Goal: Task Accomplishment & Management: Manage account settings

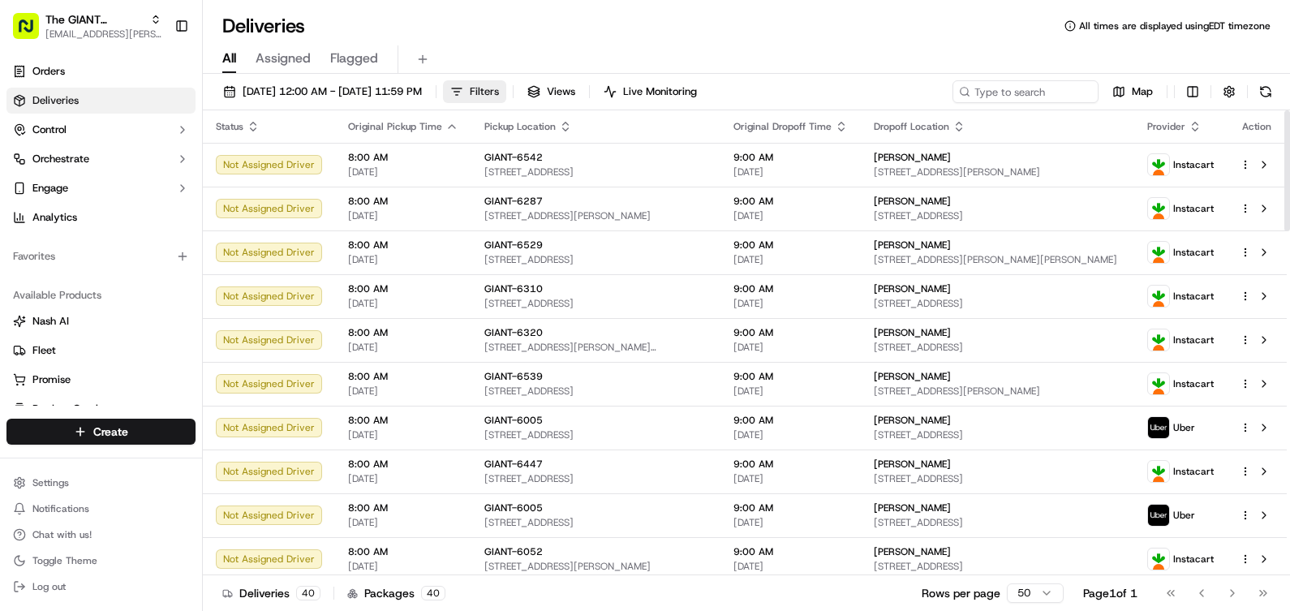
click at [506, 94] on button "Filters" at bounding box center [474, 91] width 63 height 23
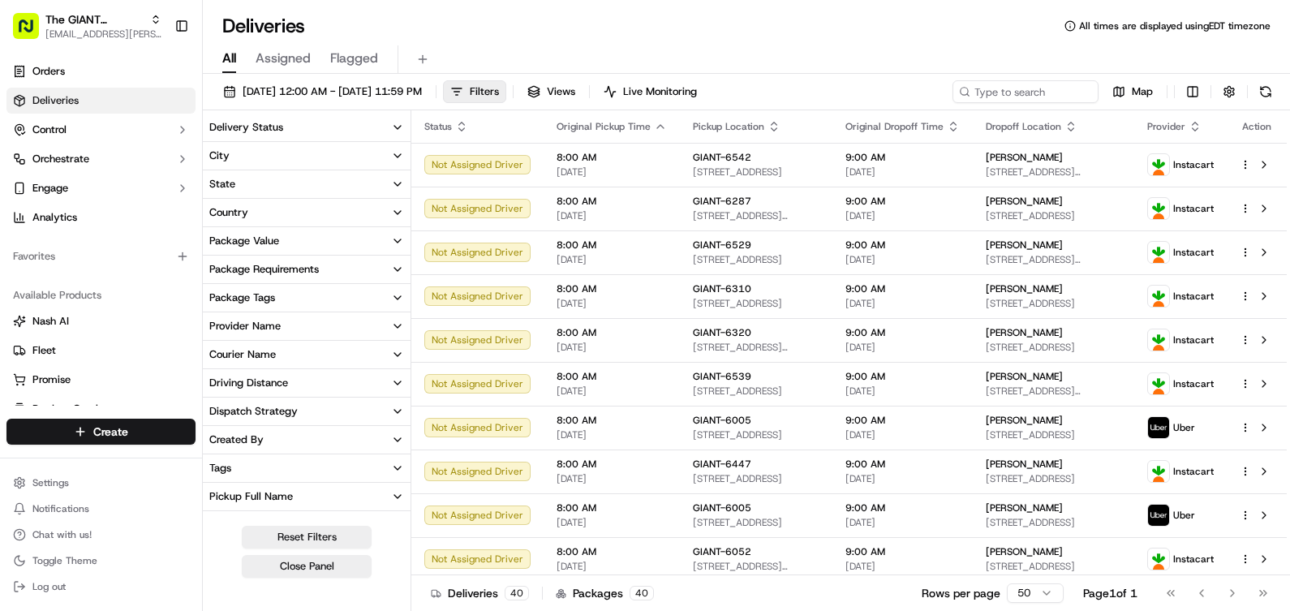
click at [273, 147] on button "City" at bounding box center [307, 156] width 208 height 28
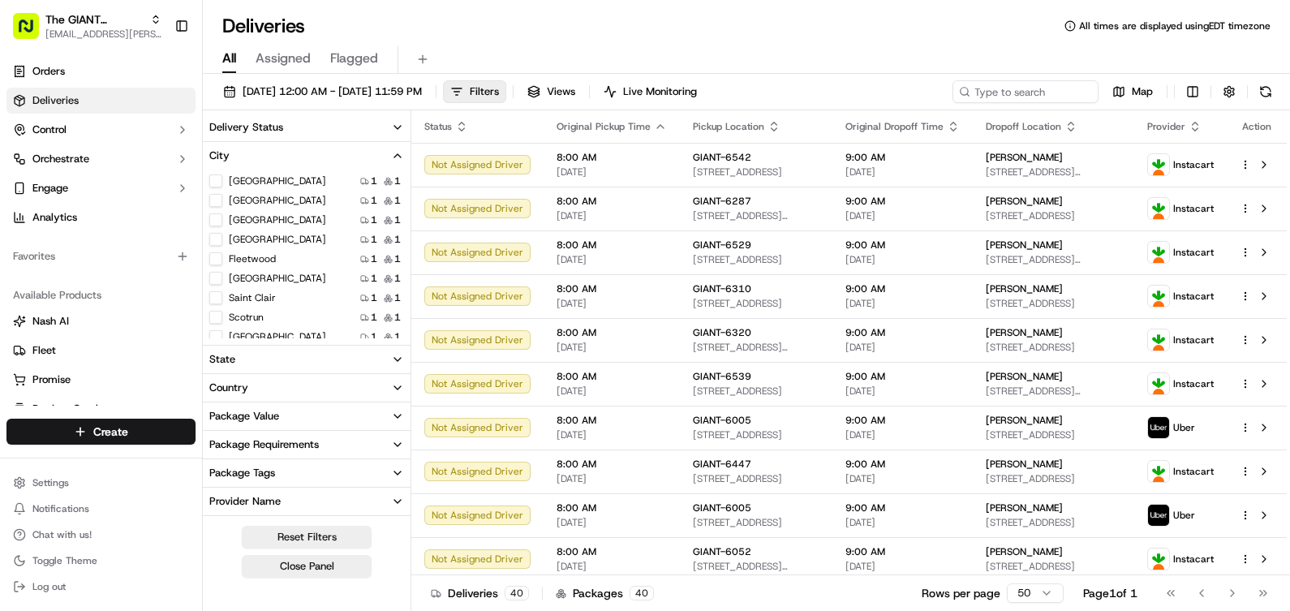
scroll to position [354, 0]
click at [1129, 92] on button "Map" at bounding box center [1132, 91] width 55 height 23
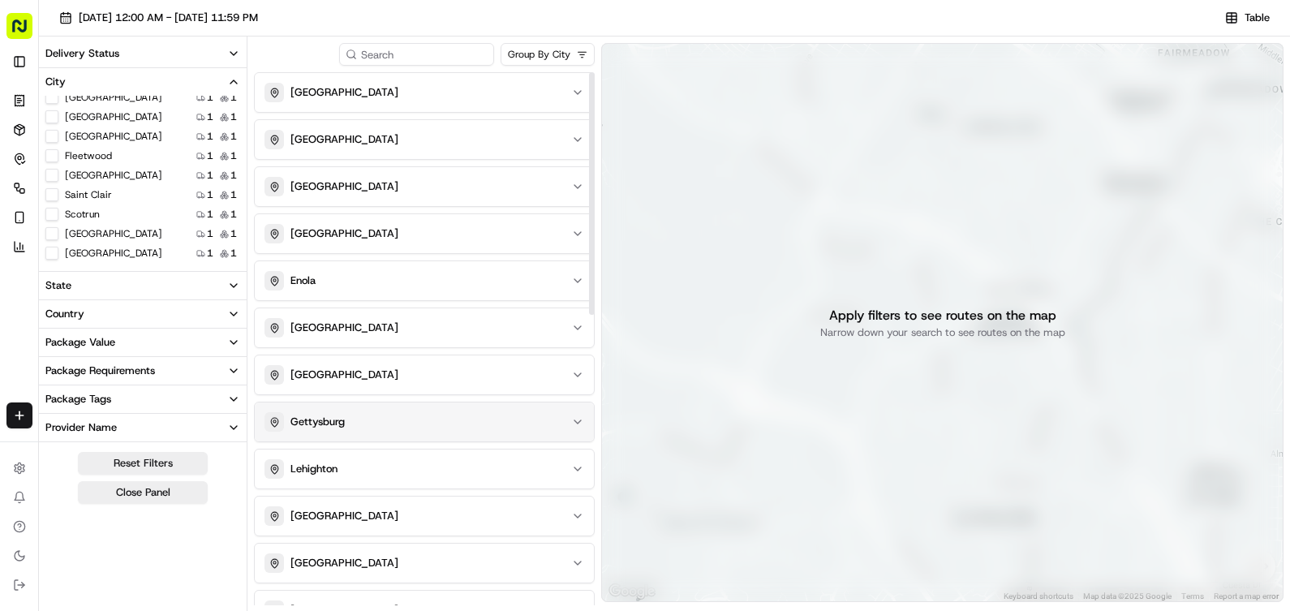
click at [363, 423] on div "Gettysburg" at bounding box center [414, 421] width 300 height 19
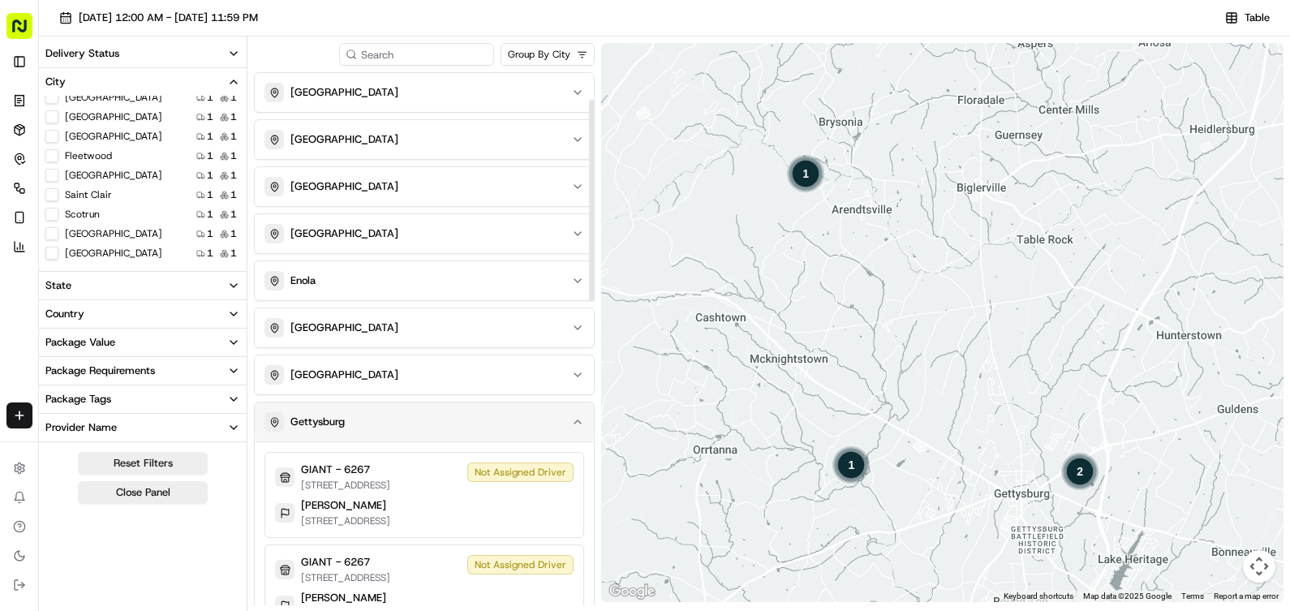
scroll to position [162, 0]
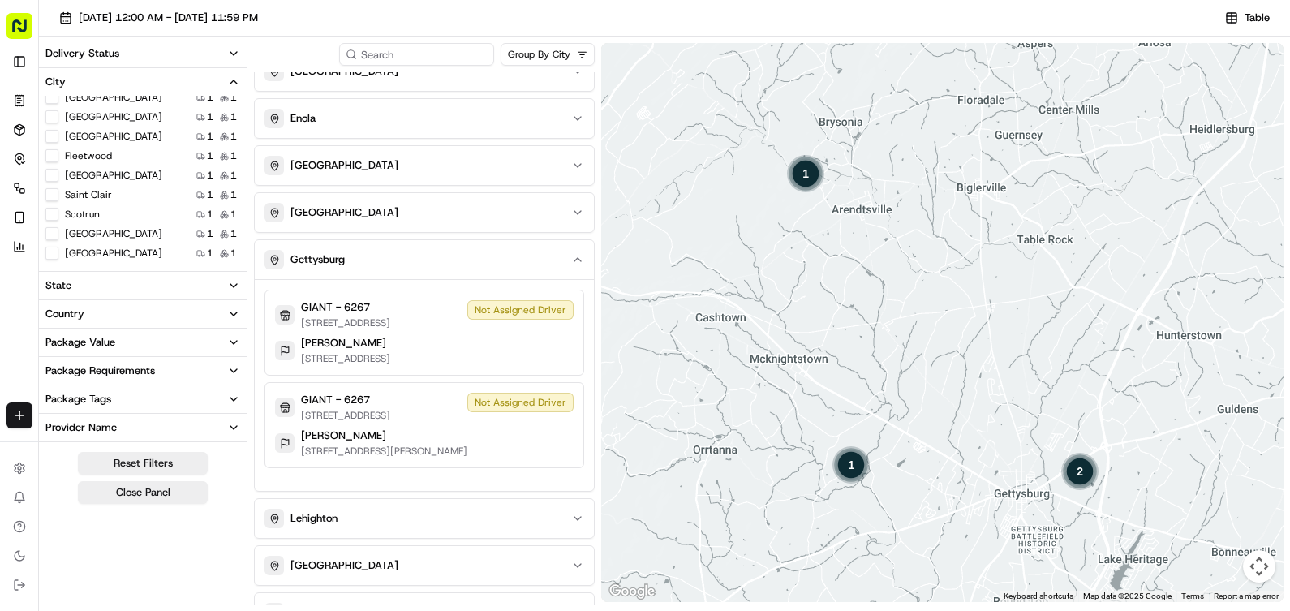
click at [852, 467] on div "1" at bounding box center [851, 464] width 39 height 39
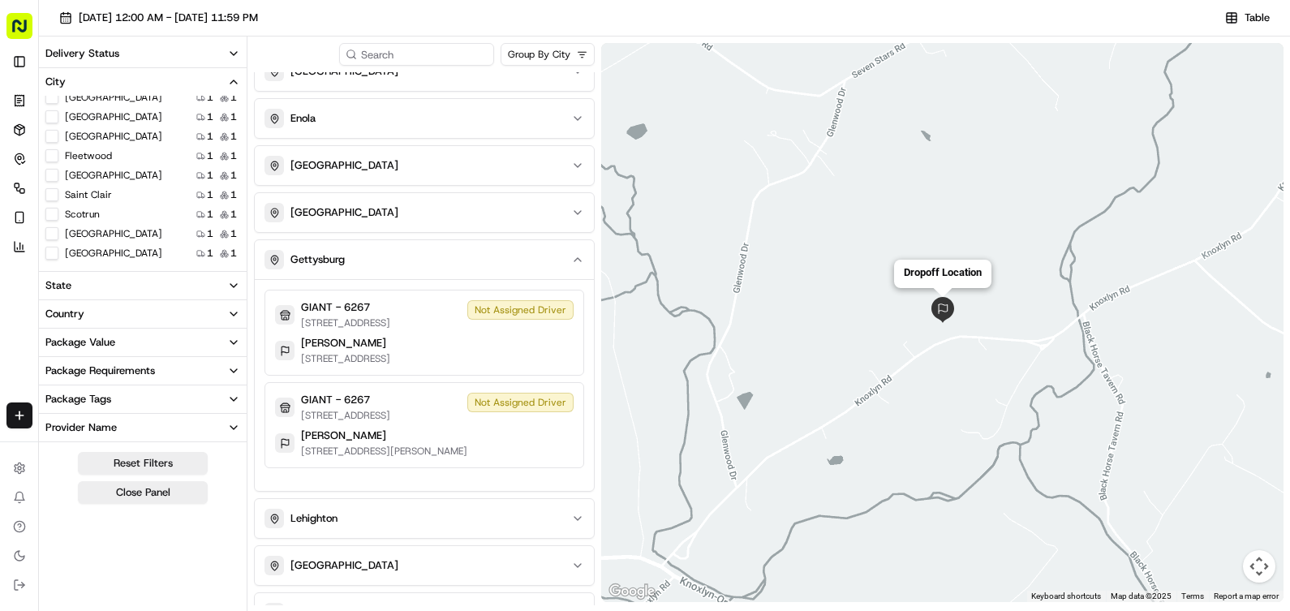
click at [939, 309] on img "dropoff-job_Nz9hjdW8hU6iXRs5pzohgZ" at bounding box center [943, 310] width 26 height 26
click at [449, 264] on div "Gettysburg" at bounding box center [414, 259] width 300 height 19
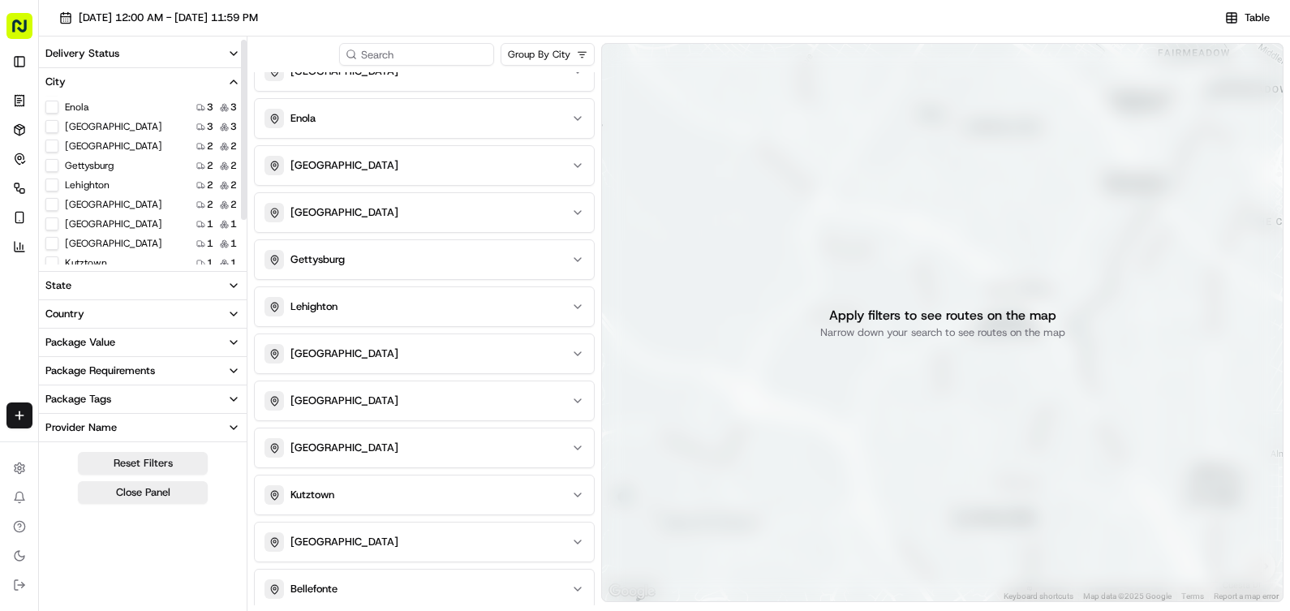
scroll to position [0, 0]
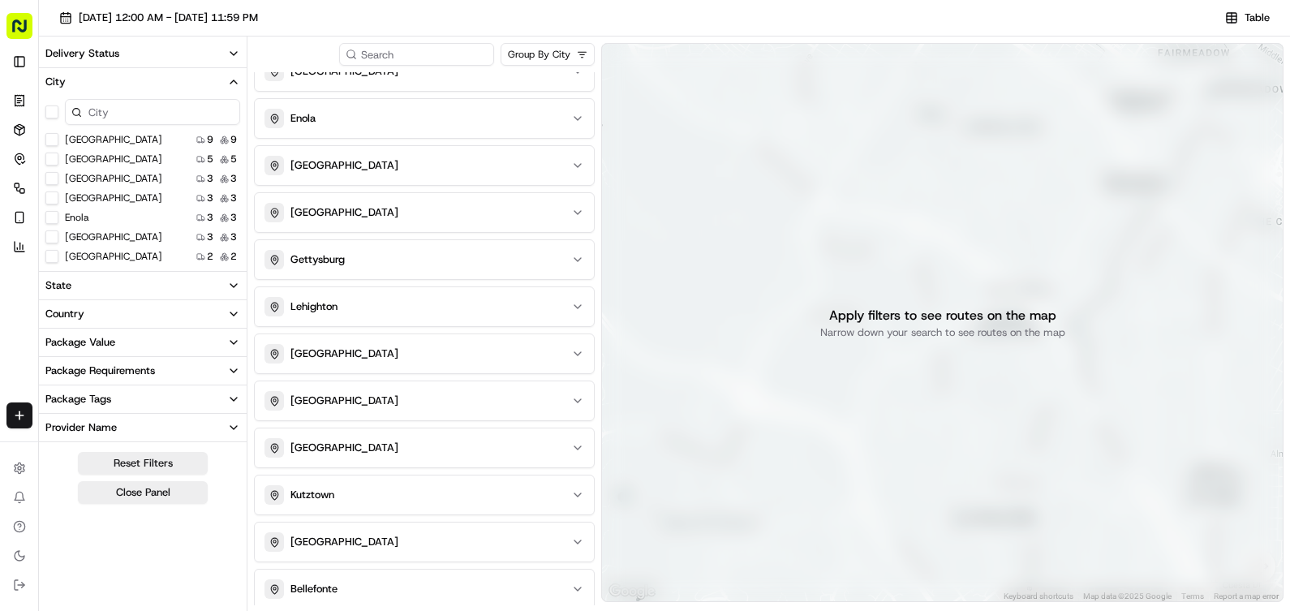
click at [122, 119] on input at bounding box center [152, 112] width 175 height 26
type input "Gettysburg"
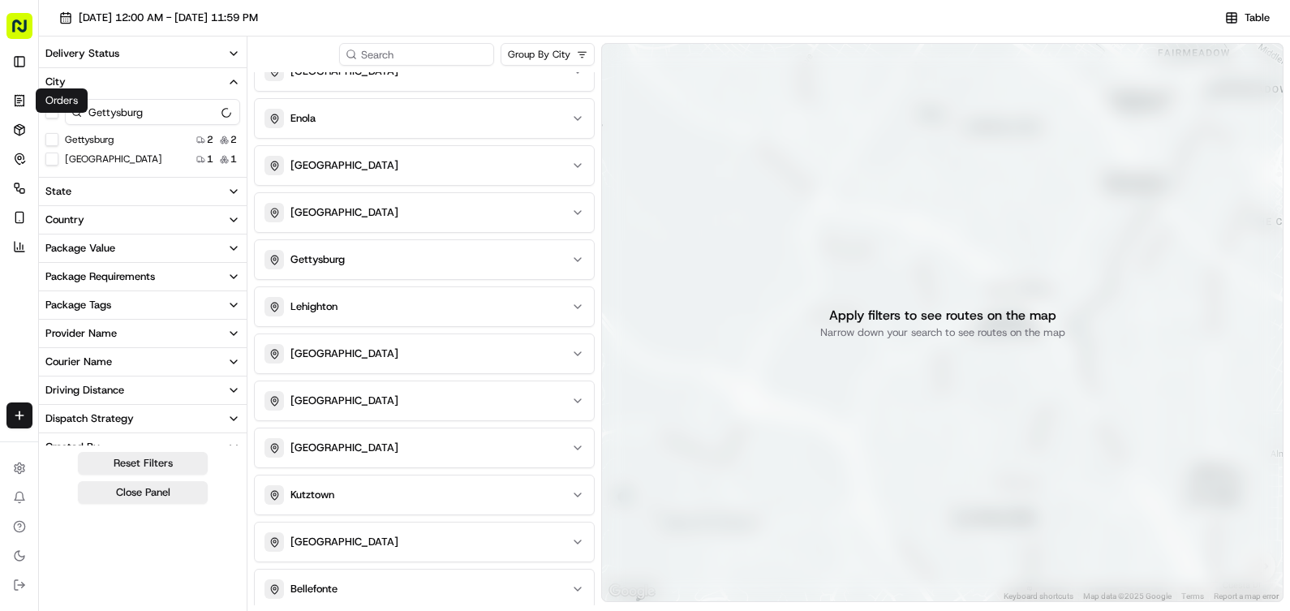
drag, startPoint x: 194, startPoint y: 111, endPoint x: -6, endPoint y: 114, distance: 200.4
click at [0, 114] on html "The GIANT Company [EMAIL_ADDRESS][PERSON_NAME][DOMAIN_NAME] Toggle Sidebar Orde…" at bounding box center [645, 305] width 1290 height 611
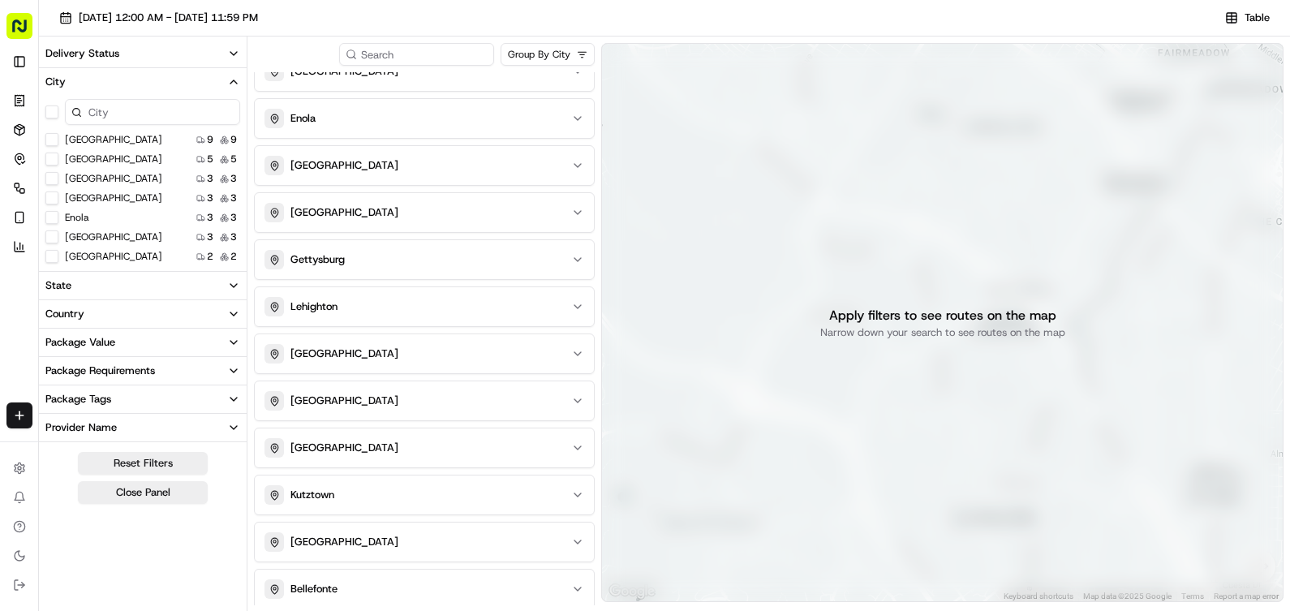
click at [225, 81] on button "City" at bounding box center [143, 82] width 208 height 28
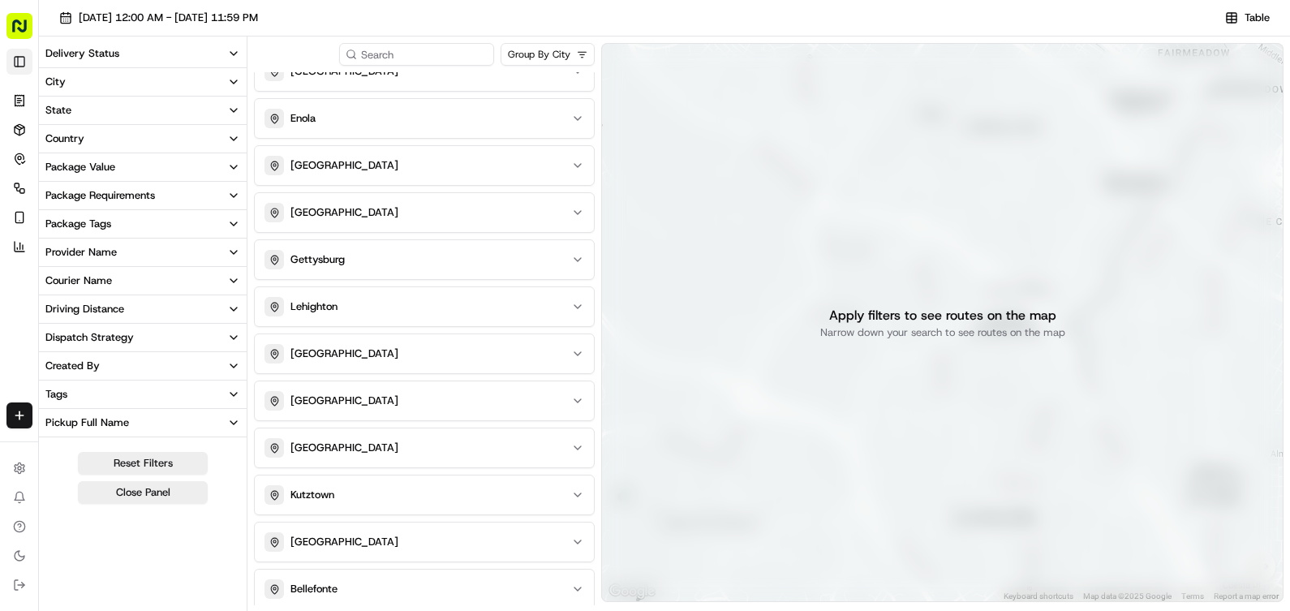
click at [18, 55] on button "Toggle Sidebar" at bounding box center [19, 62] width 26 height 26
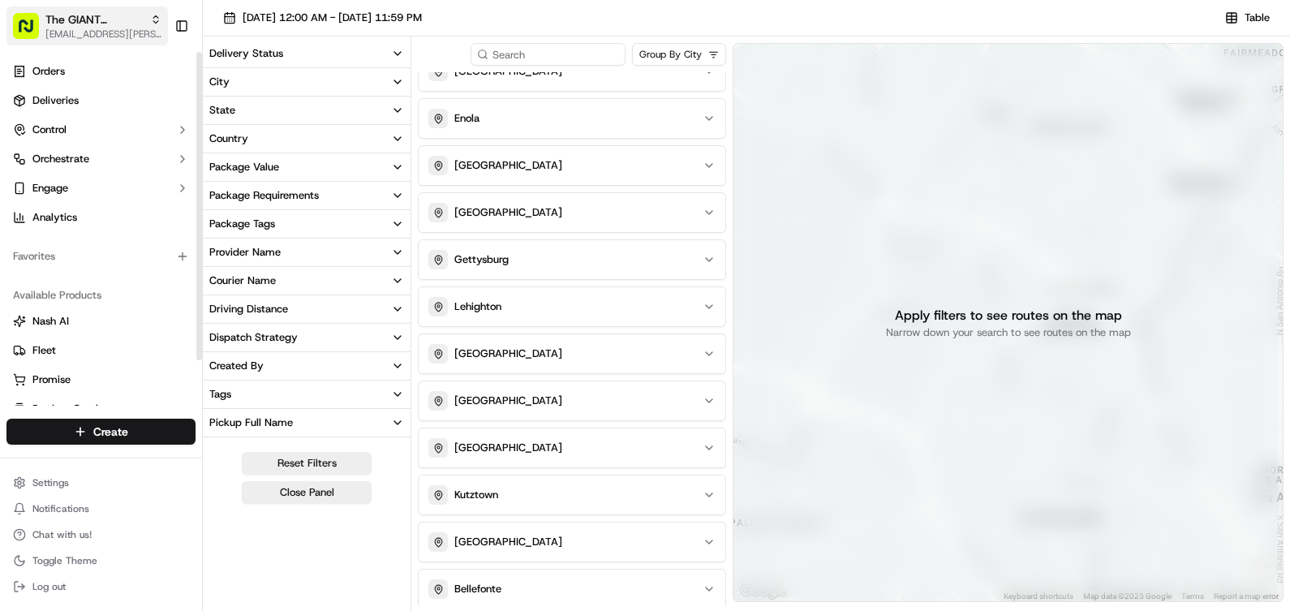
click at [89, 24] on span "The GIANT Company" at bounding box center [94, 19] width 98 height 16
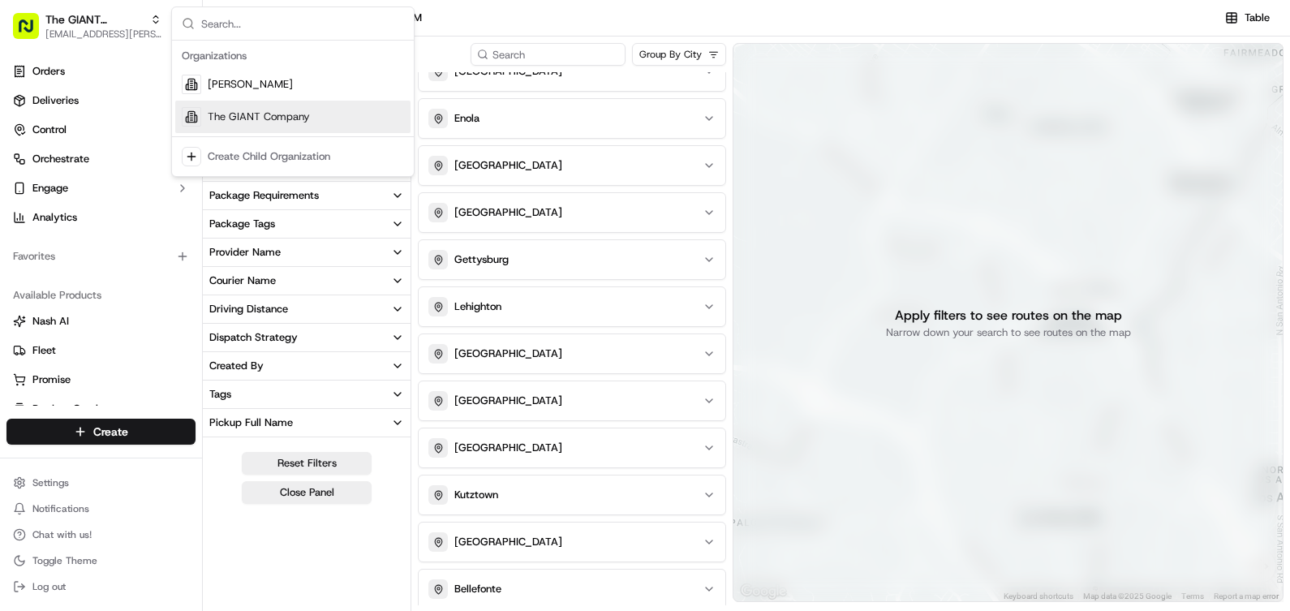
click at [226, 117] on span "The GIANT Company" at bounding box center [259, 117] width 102 height 15
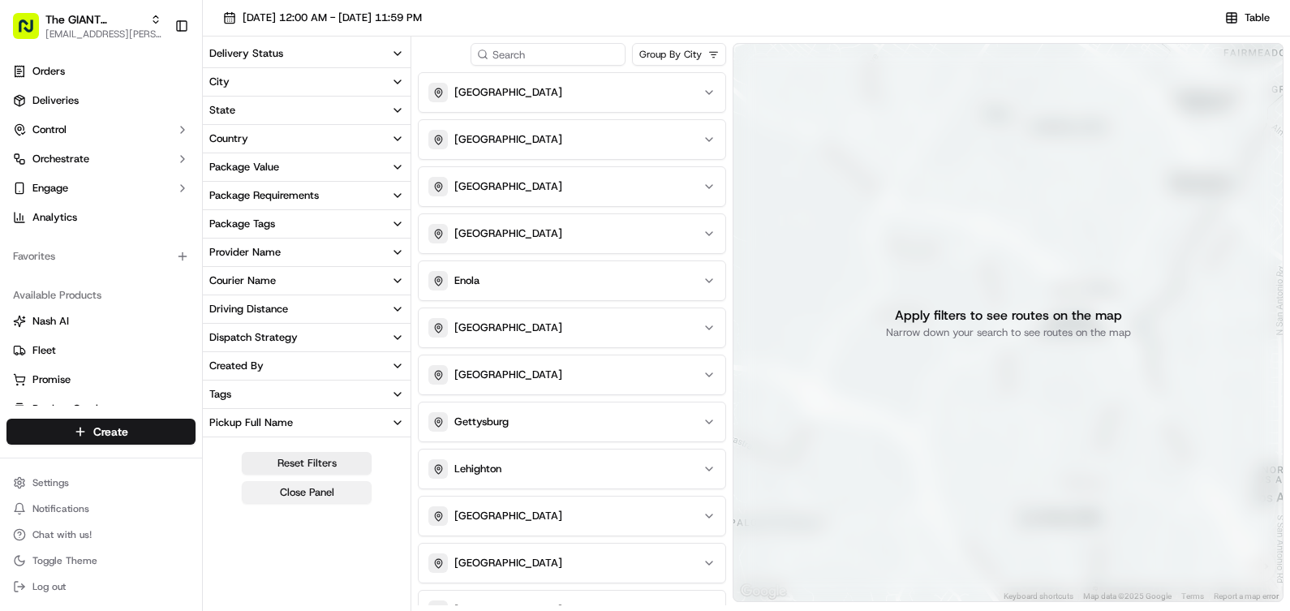
click at [314, 490] on button "Close Panel" at bounding box center [307, 492] width 130 height 23
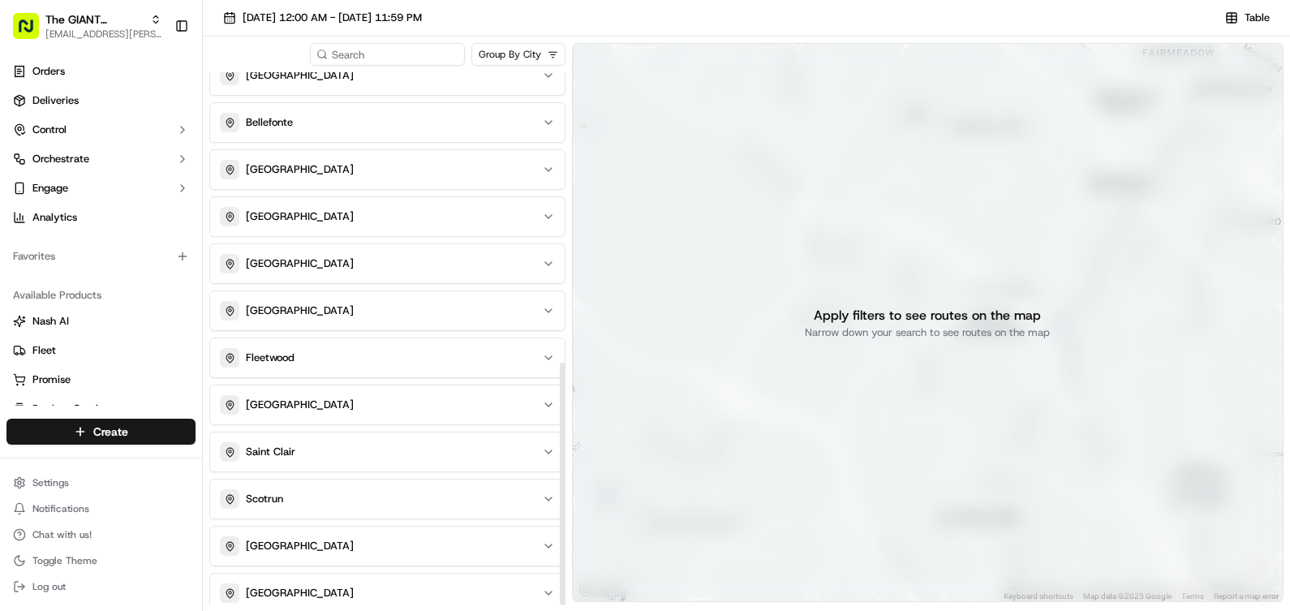
scroll to position [637, 0]
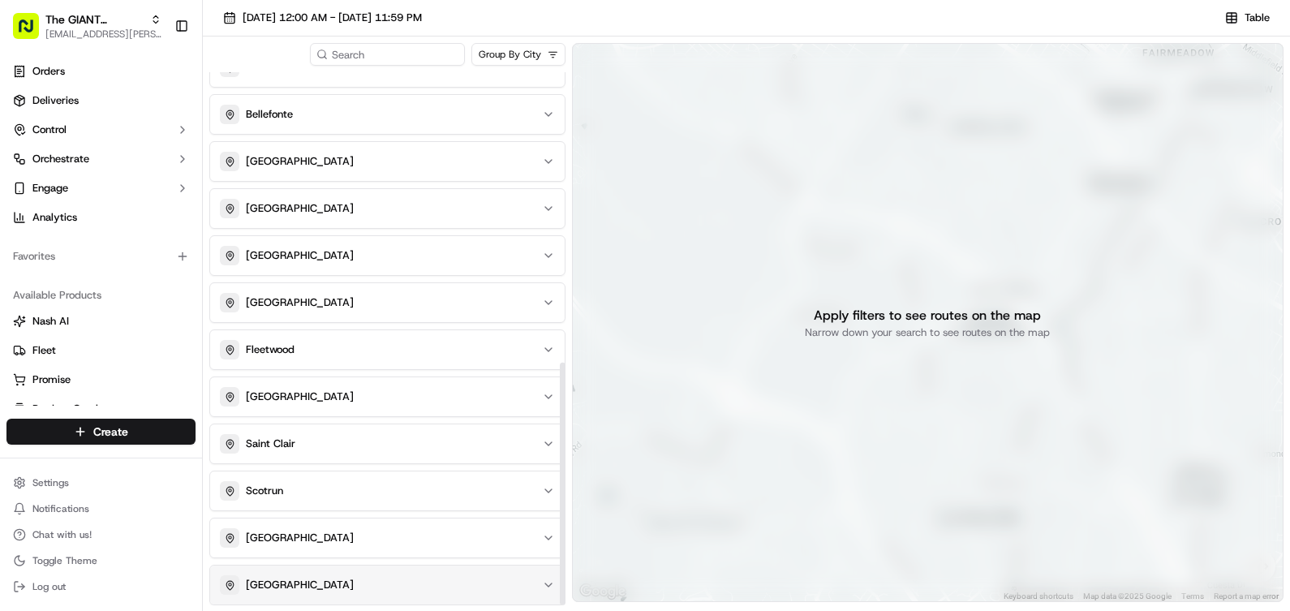
click at [366, 582] on div "[GEOGRAPHIC_DATA]" at bounding box center [378, 584] width 316 height 19
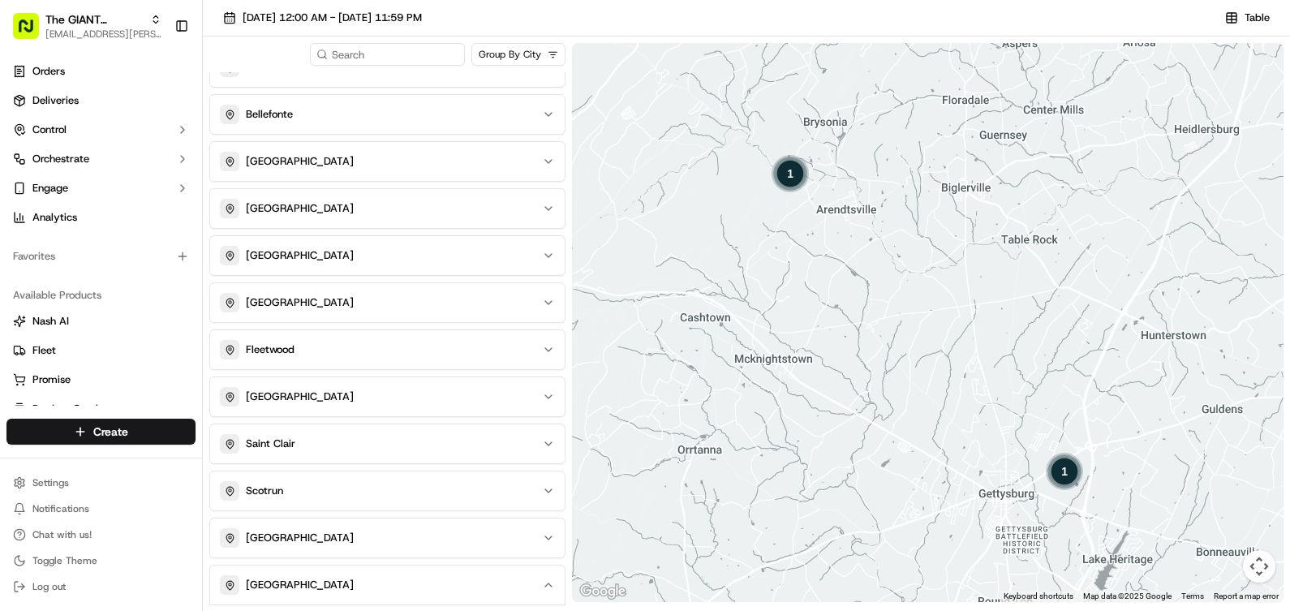
click at [1069, 476] on div "1" at bounding box center [1064, 471] width 39 height 39
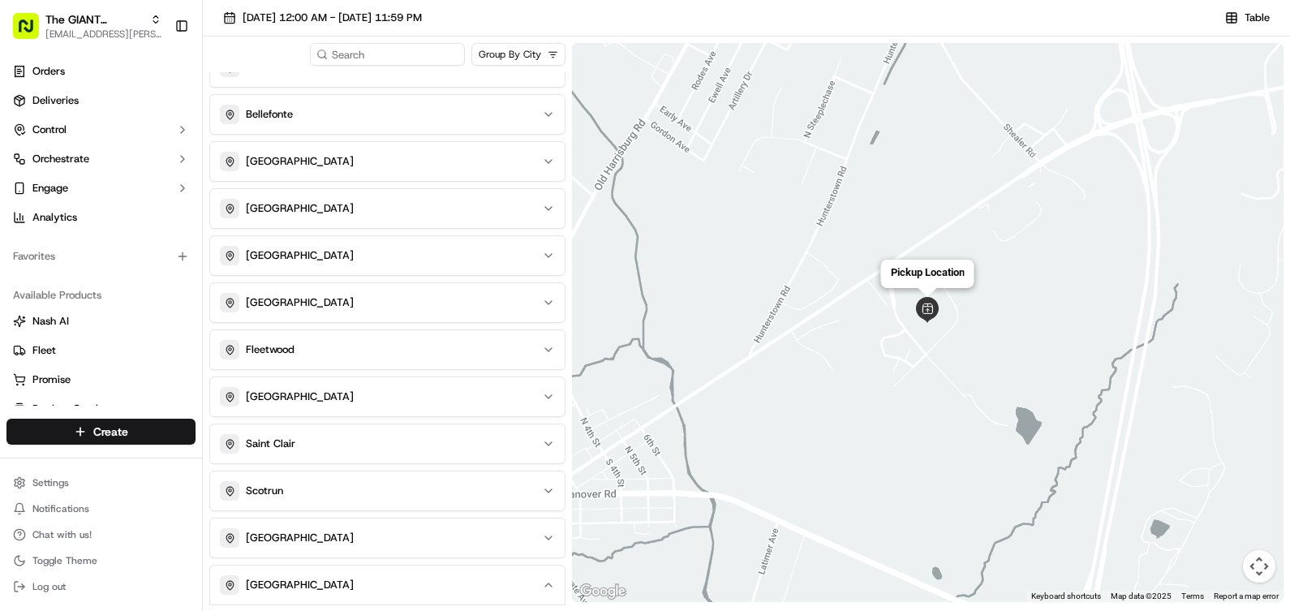
click at [926, 312] on img "pickup-job_iq37rvQWbNnS6Ci7XSLsti" at bounding box center [927, 310] width 26 height 26
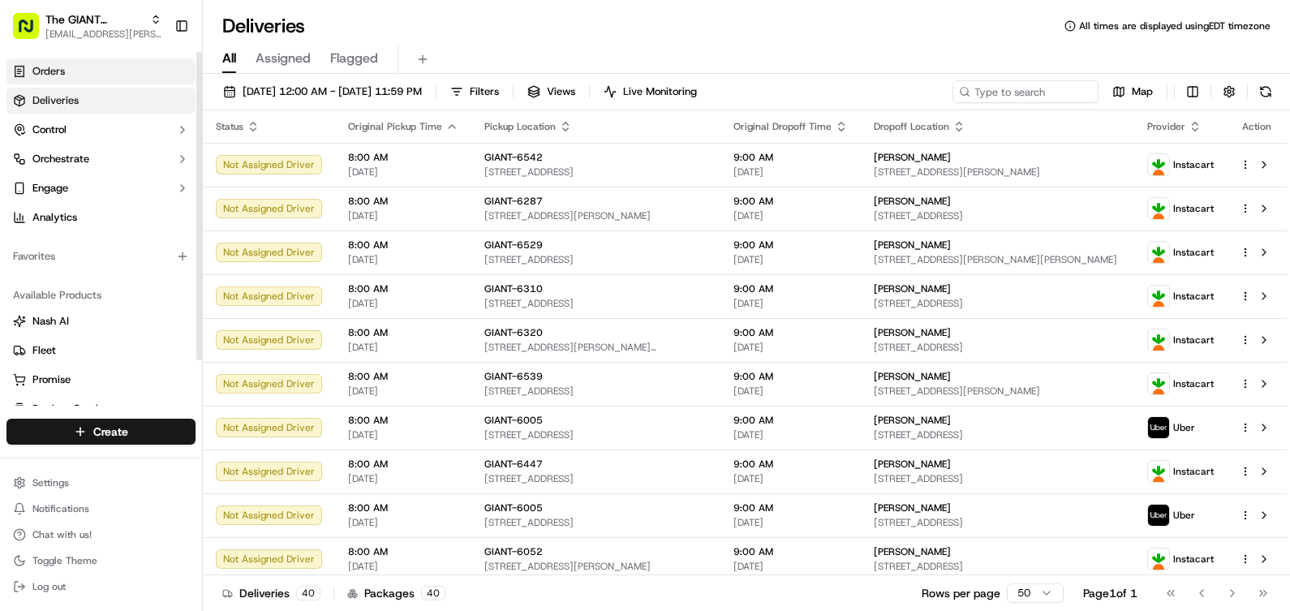
click at [57, 70] on span "Orders" at bounding box center [48, 71] width 32 height 15
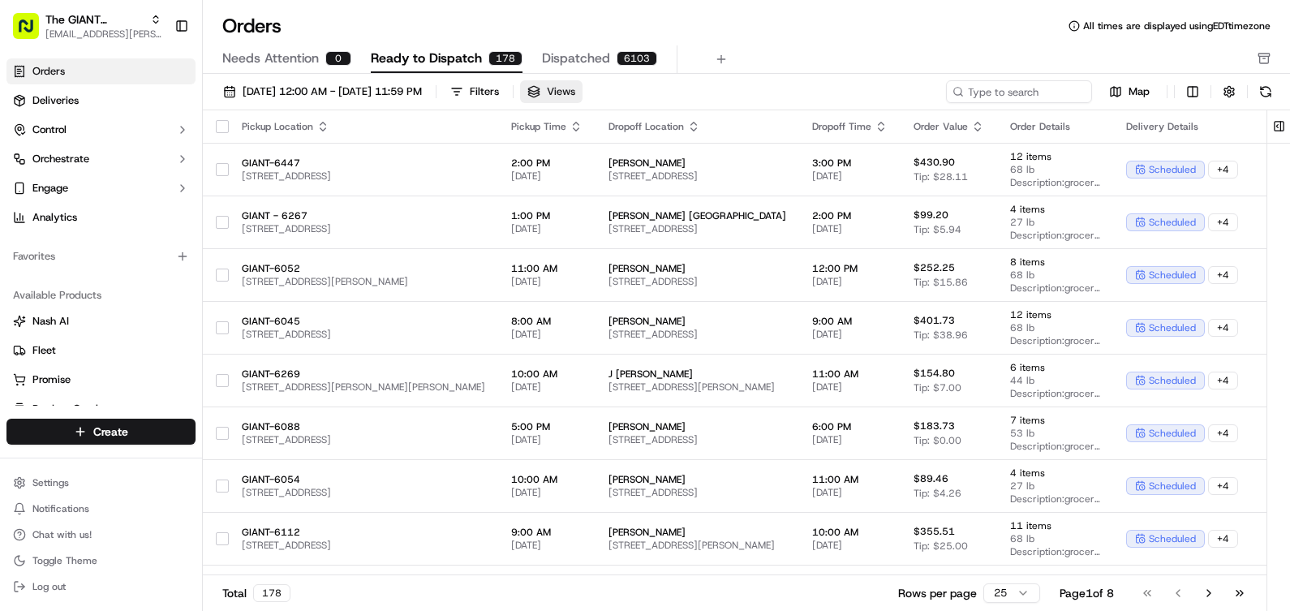
click at [575, 88] on span "Views" at bounding box center [561, 91] width 28 height 15
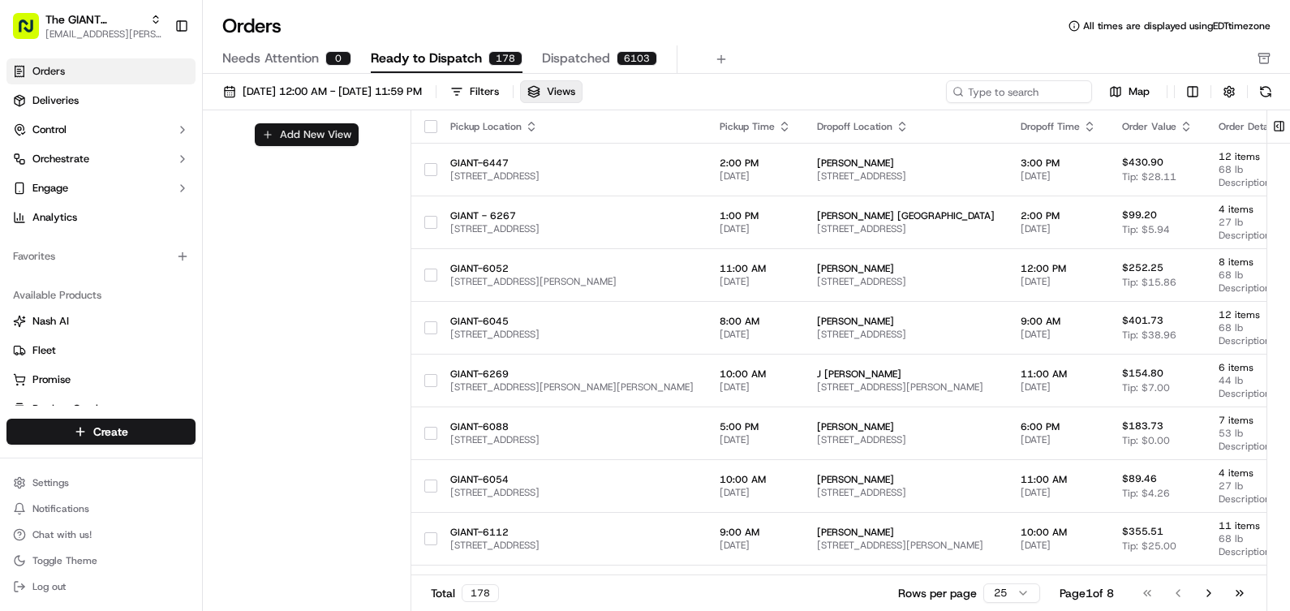
click at [278, 137] on button "Add New View" at bounding box center [307, 134] width 104 height 23
click at [388, 168] on html "The GIANT Company [EMAIL_ADDRESS][PERSON_NAME][DOMAIN_NAME] Toggle Sidebar Orde…" at bounding box center [645, 305] width 1290 height 611
click at [388, 166] on html "The GIANT Company [EMAIL_ADDRESS][PERSON_NAME][DOMAIN_NAME] Toggle Sidebar Orde…" at bounding box center [645, 305] width 1290 height 611
click at [326, 140] on input at bounding box center [279, 140] width 128 height 23
type input "Gettysburg"
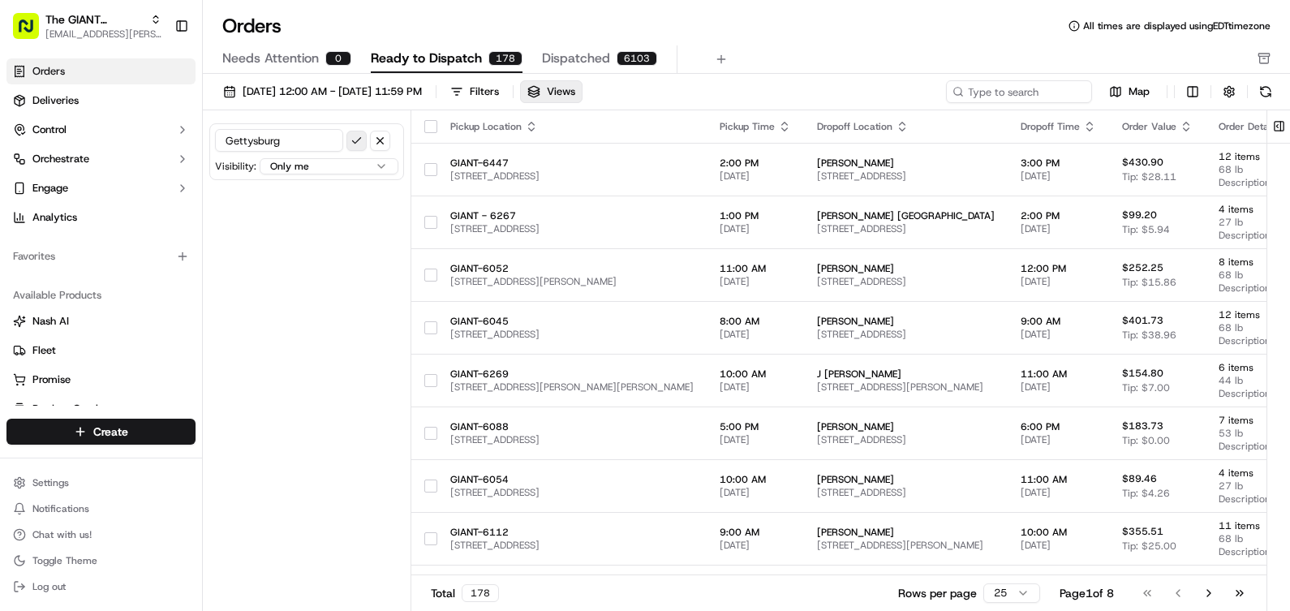
click at [358, 142] on button "submit" at bounding box center [356, 141] width 20 height 20
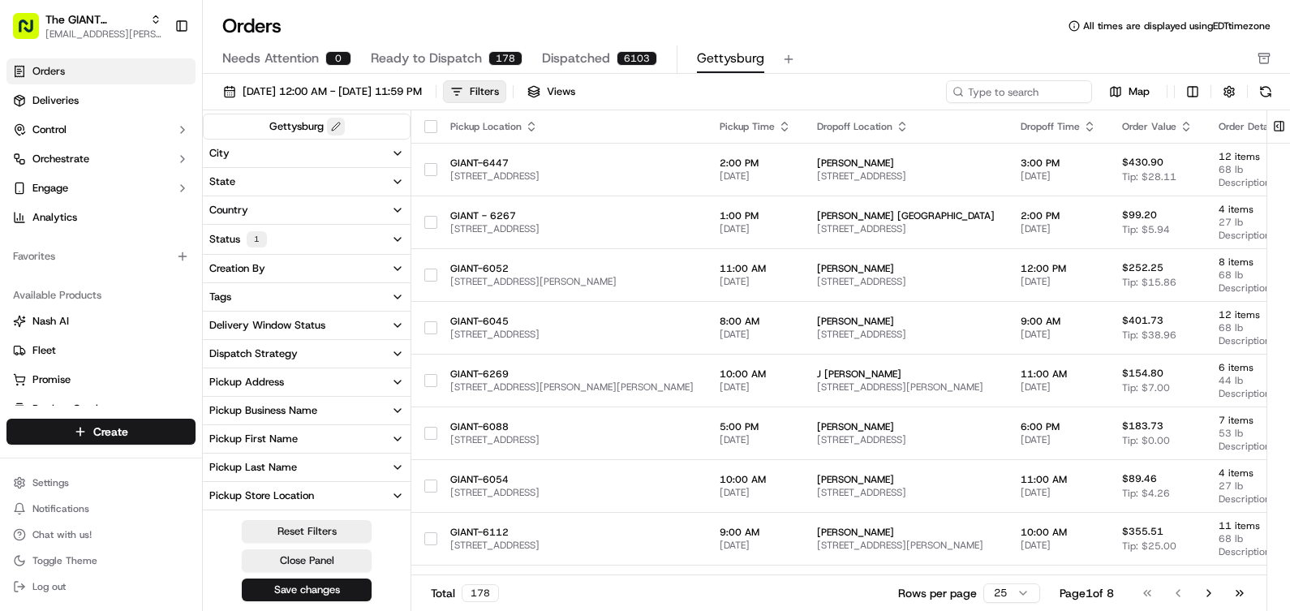
click at [329, 130] on button at bounding box center [336, 127] width 18 height 18
click at [367, 127] on button at bounding box center [370, 127] width 20 height 20
click at [582, 86] on button "Views" at bounding box center [551, 91] width 62 height 23
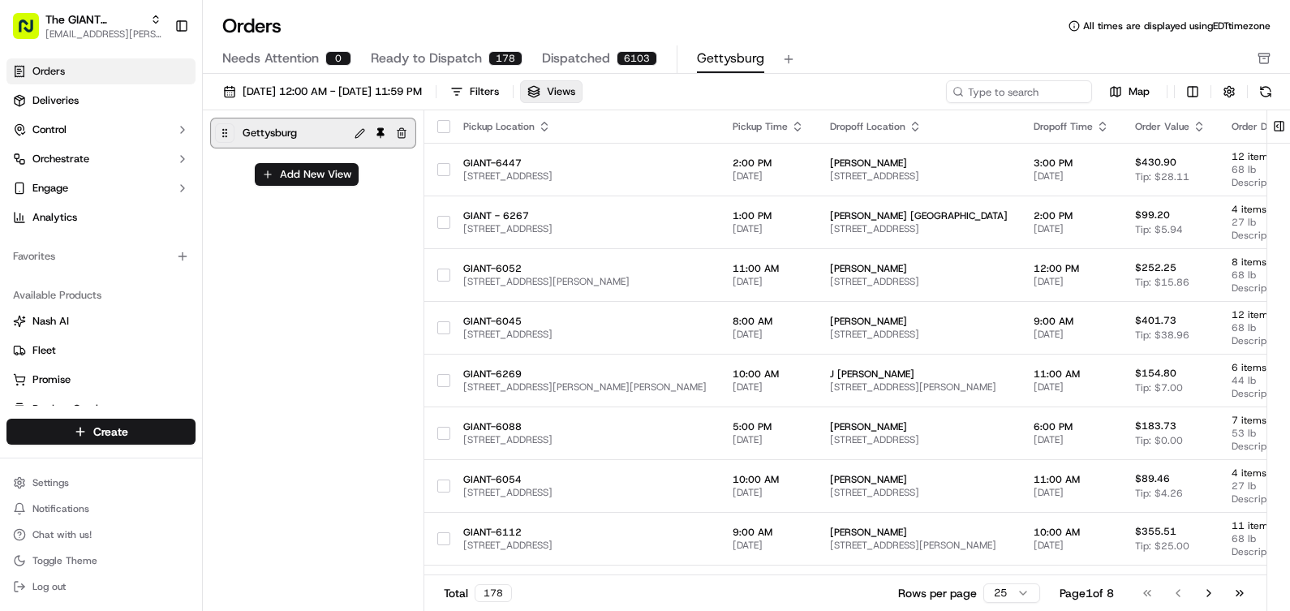
click at [401, 135] on button "button" at bounding box center [401, 132] width 19 height 19
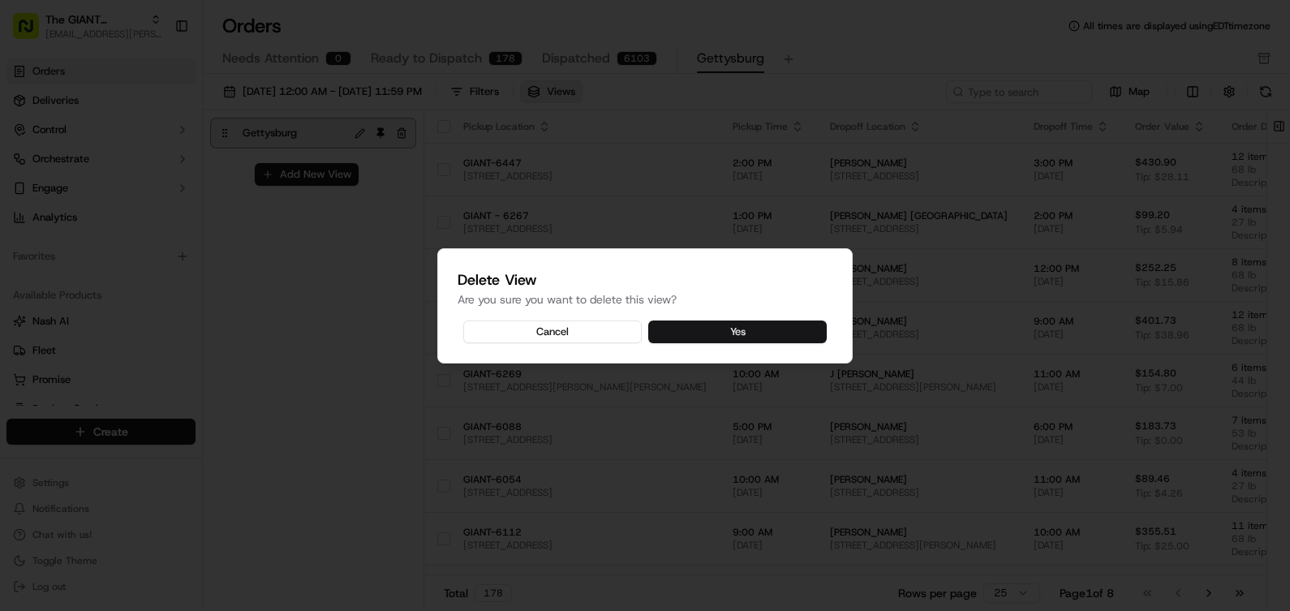
click at [803, 331] on button "Yes" at bounding box center [737, 331] width 178 height 23
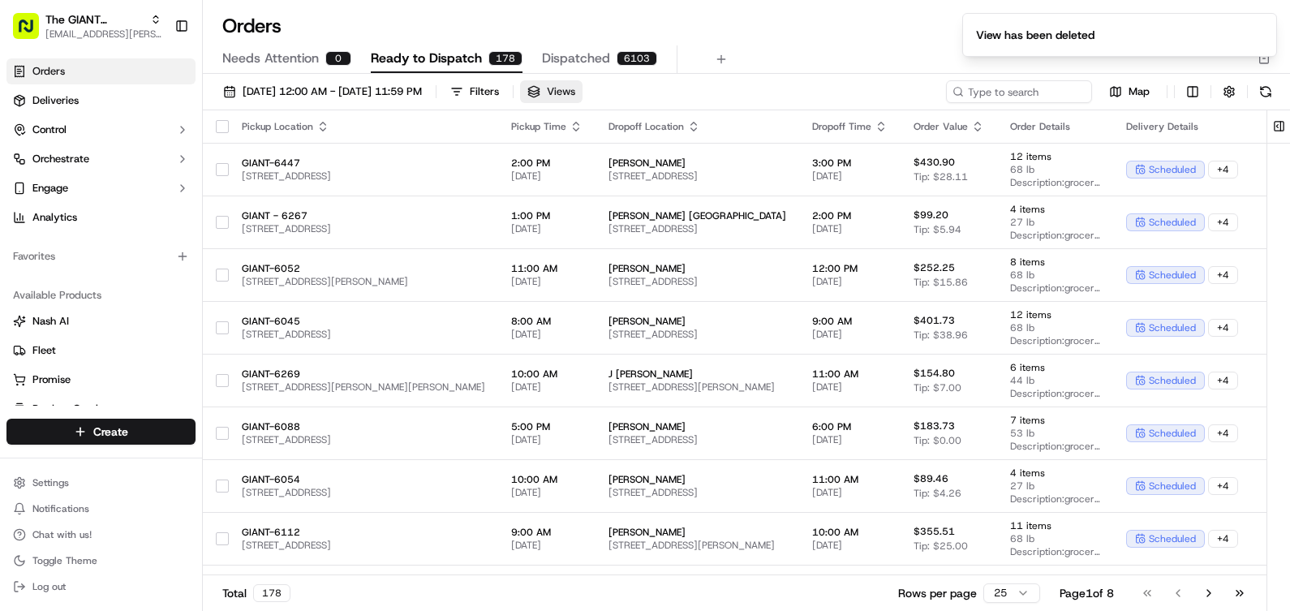
click at [575, 93] on span "Views" at bounding box center [561, 91] width 28 height 15
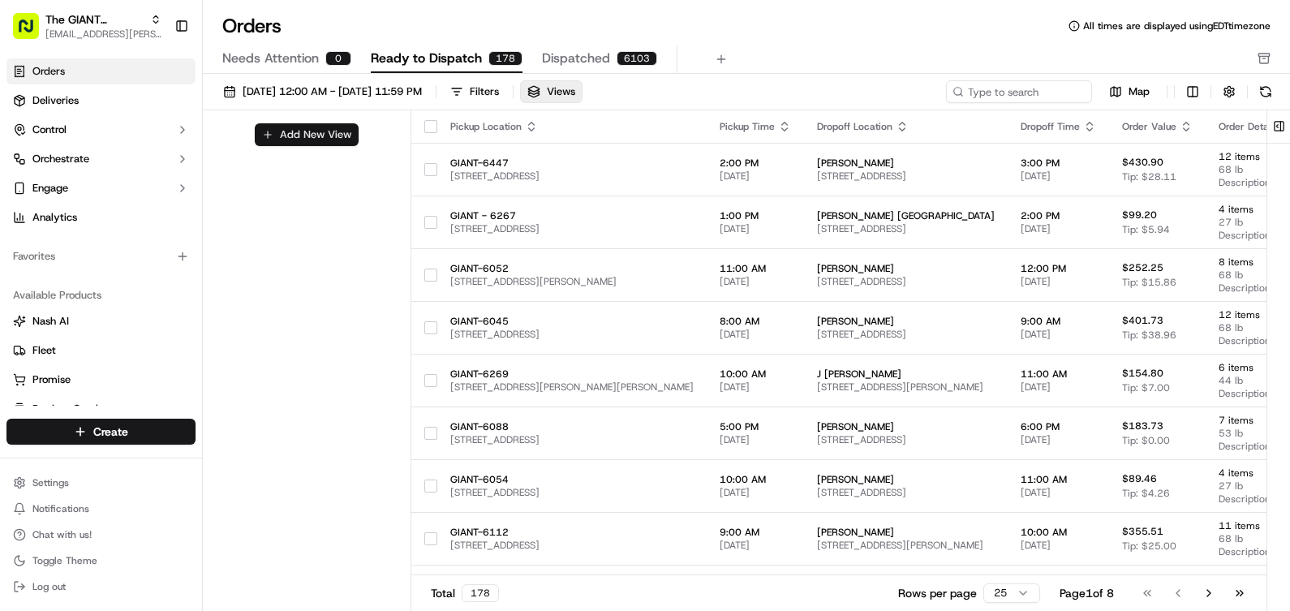
click at [350, 138] on button "Add New View" at bounding box center [307, 134] width 104 height 23
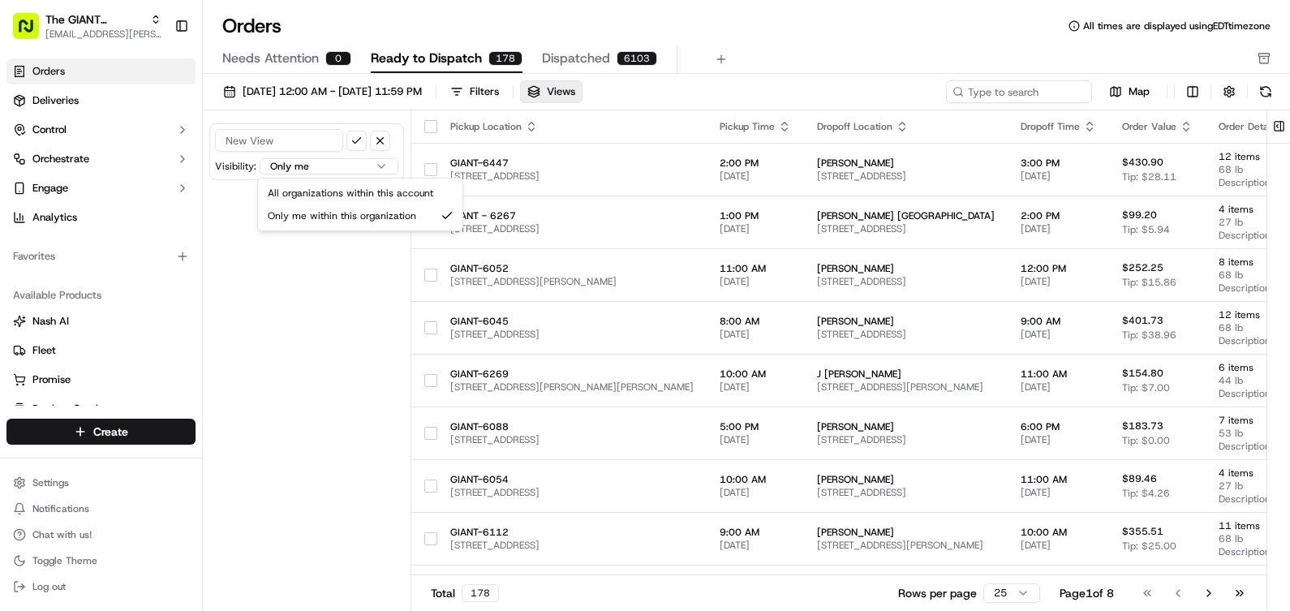
click at [322, 174] on body "The GIANT Company [EMAIL_ADDRESS][PERSON_NAME][DOMAIN_NAME] Toggle Sidebar Orde…" at bounding box center [645, 305] width 1290 height 611
select select "organization"
click at [296, 136] on input at bounding box center [279, 140] width 128 height 23
type input "6267"
click at [353, 139] on button "submit" at bounding box center [356, 141] width 20 height 20
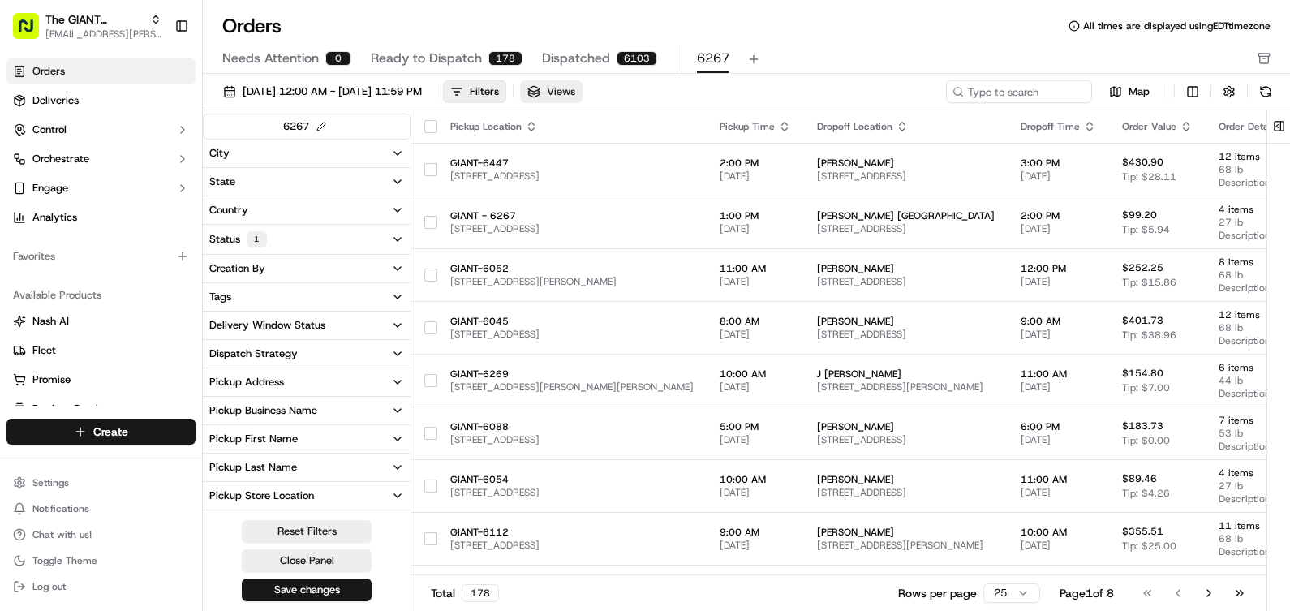
click at [575, 92] on span "Views" at bounding box center [561, 91] width 28 height 15
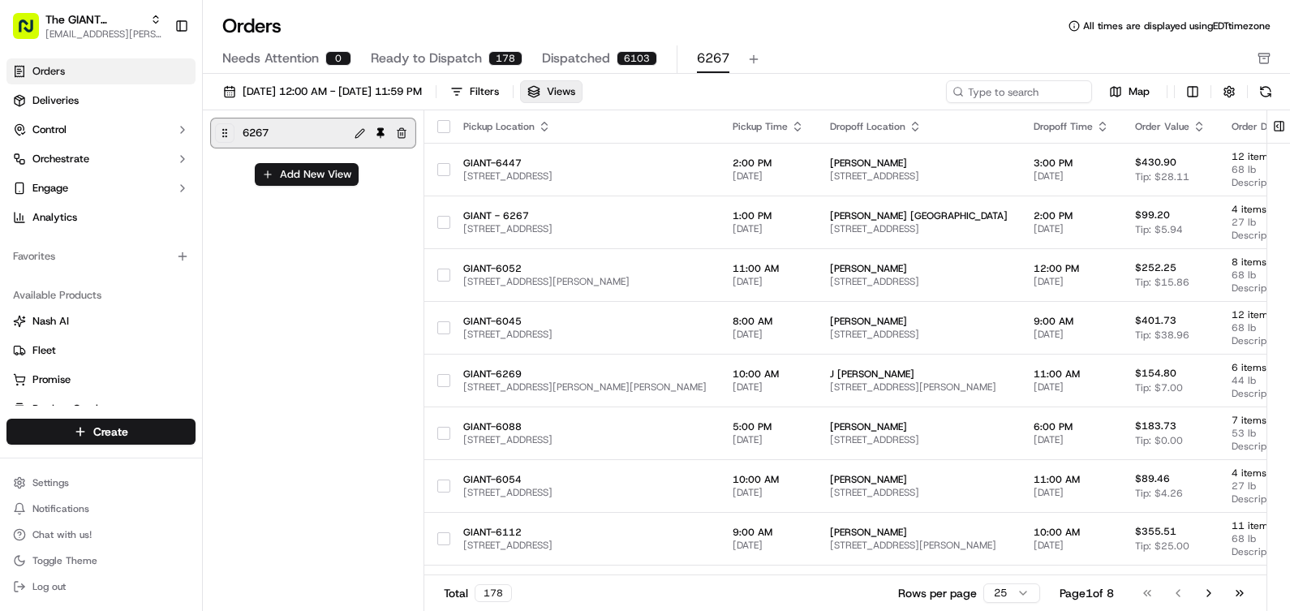
click at [401, 130] on button "button" at bounding box center [401, 132] width 19 height 19
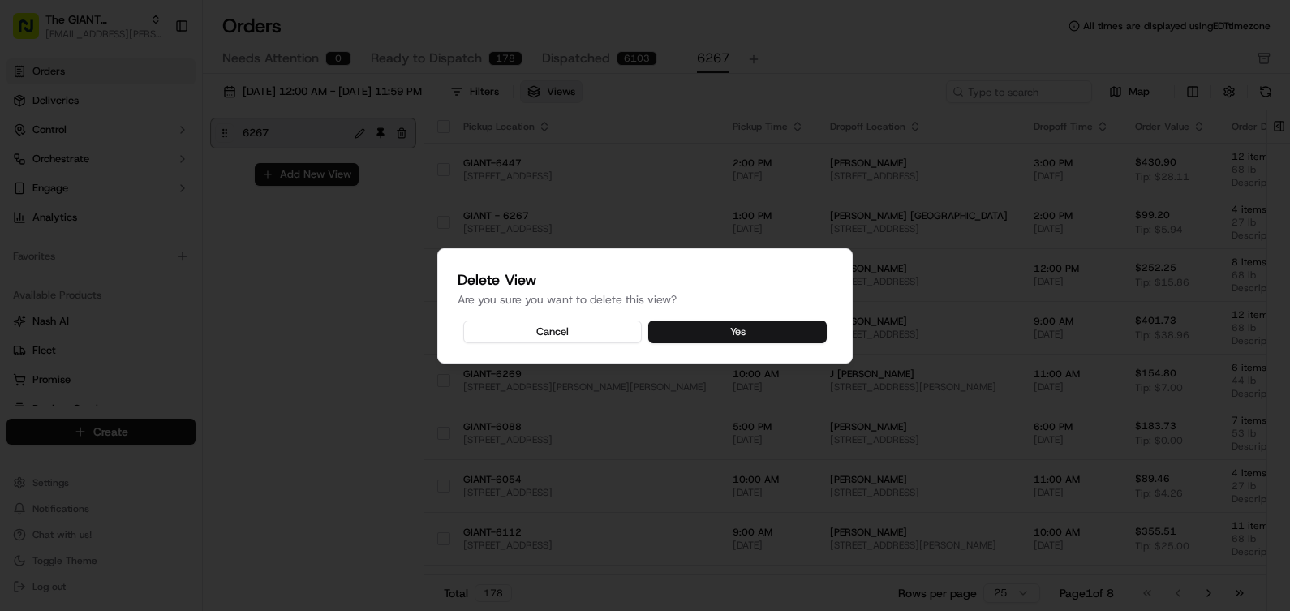
click at [759, 337] on button "Yes" at bounding box center [737, 331] width 178 height 23
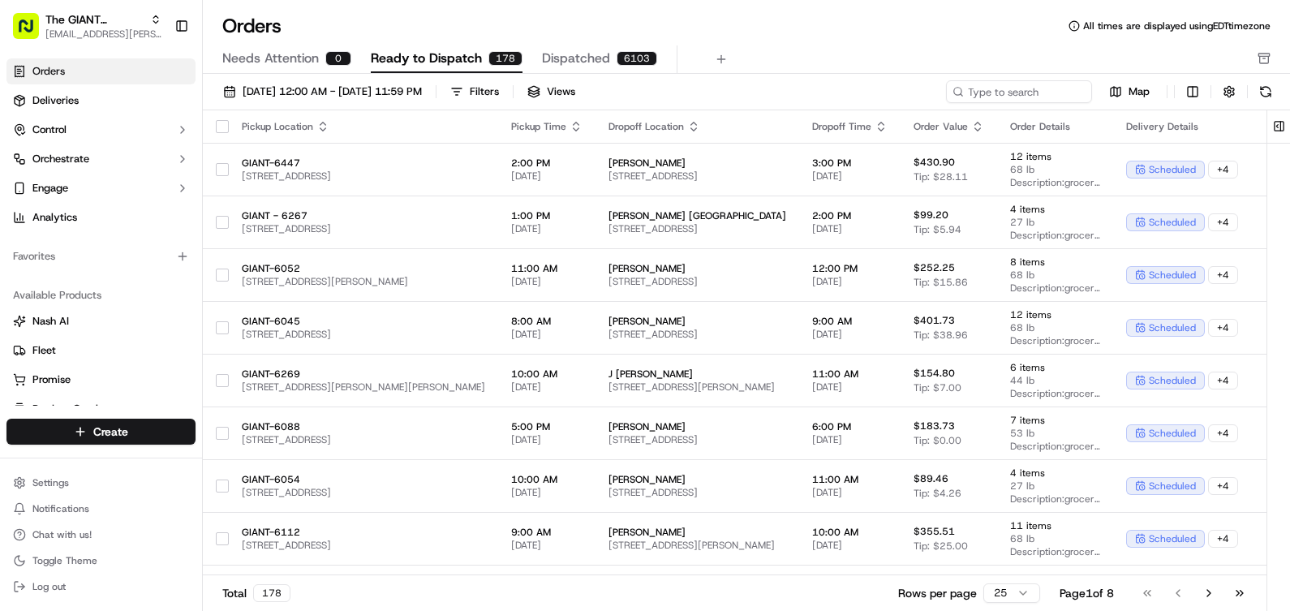
click at [316, 128] on icon "button" at bounding box center [322, 126] width 13 height 13
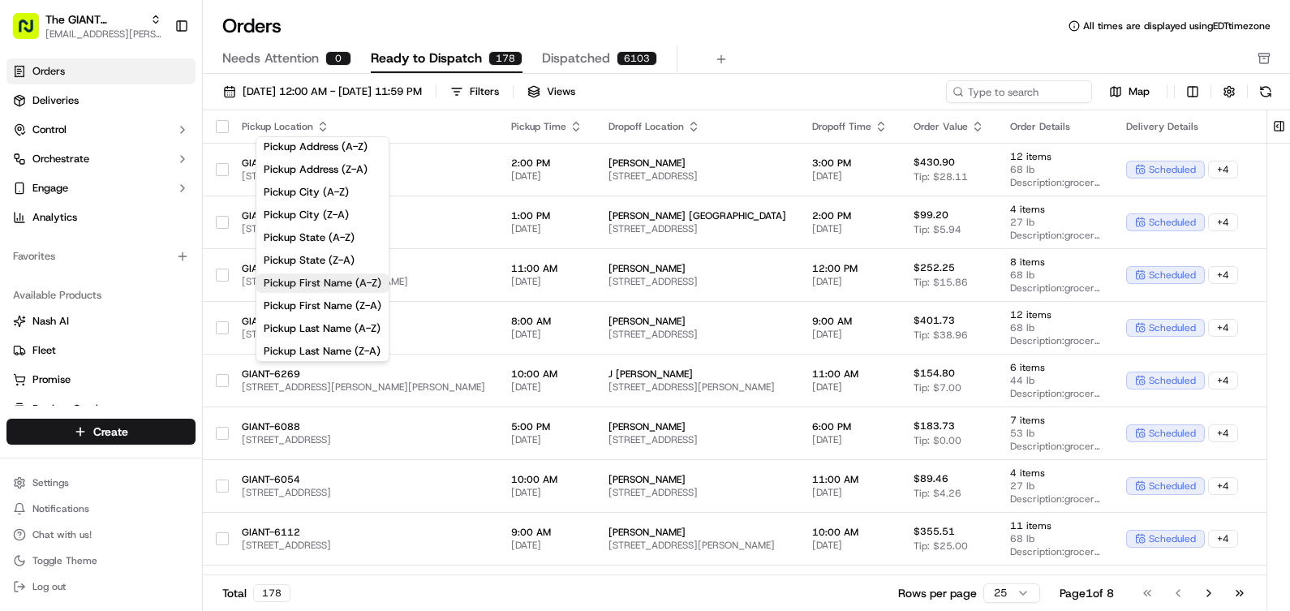
click at [308, 280] on button "Pickup First Name (A-Z)" at bounding box center [322, 282] width 132 height 19
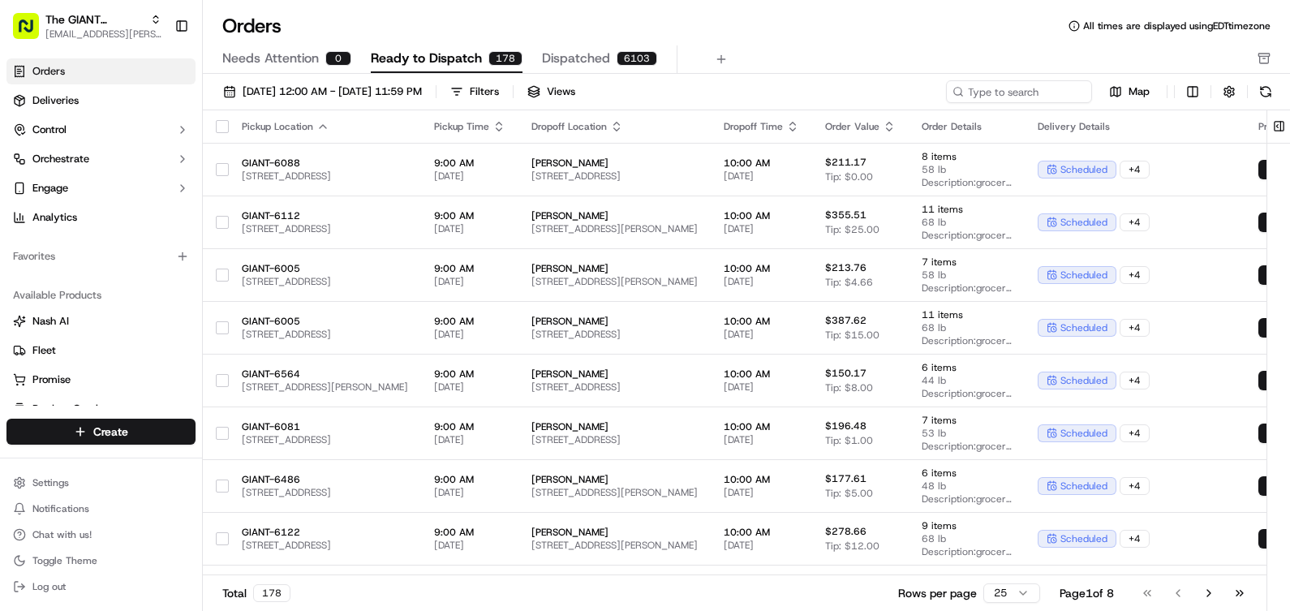
click at [317, 125] on icon "button" at bounding box center [322, 126] width 13 height 13
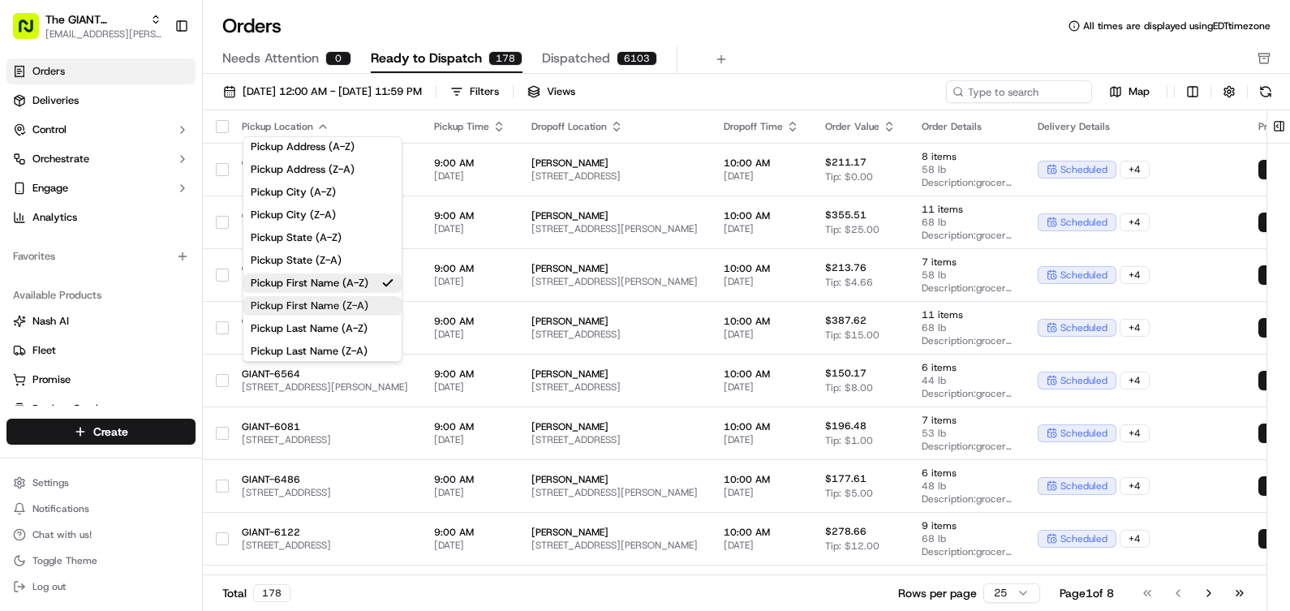
click at [329, 303] on button "Pickup First Name (Z-A)" at bounding box center [322, 305] width 158 height 19
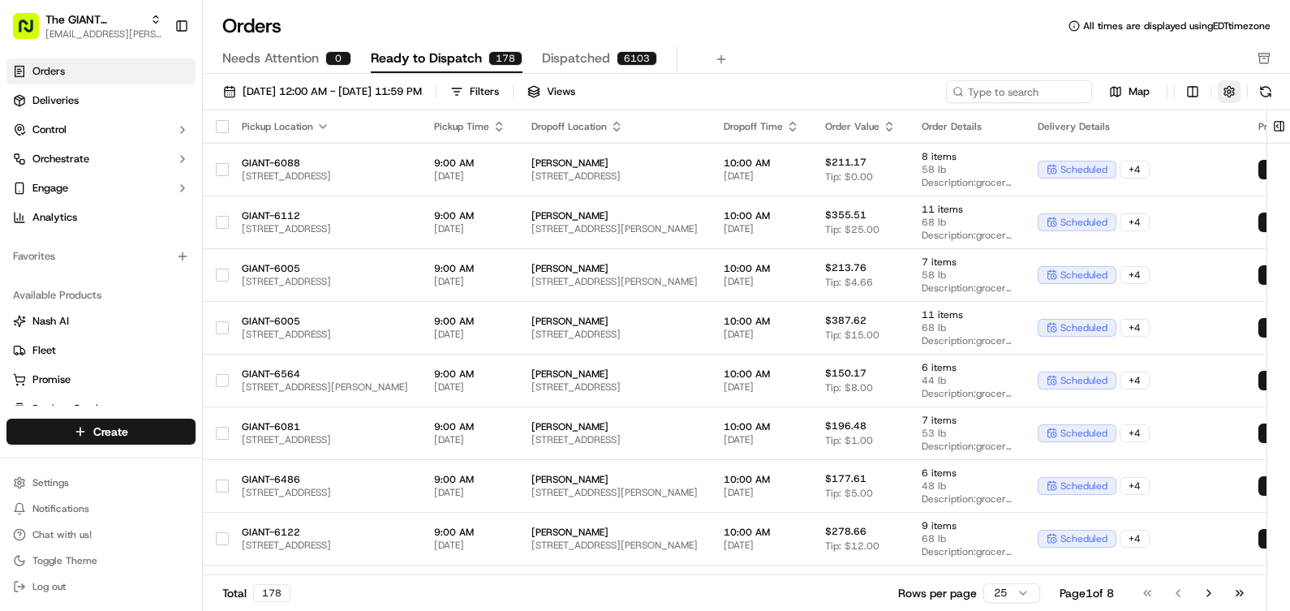
click at [1228, 92] on button "button" at bounding box center [1229, 91] width 23 height 23
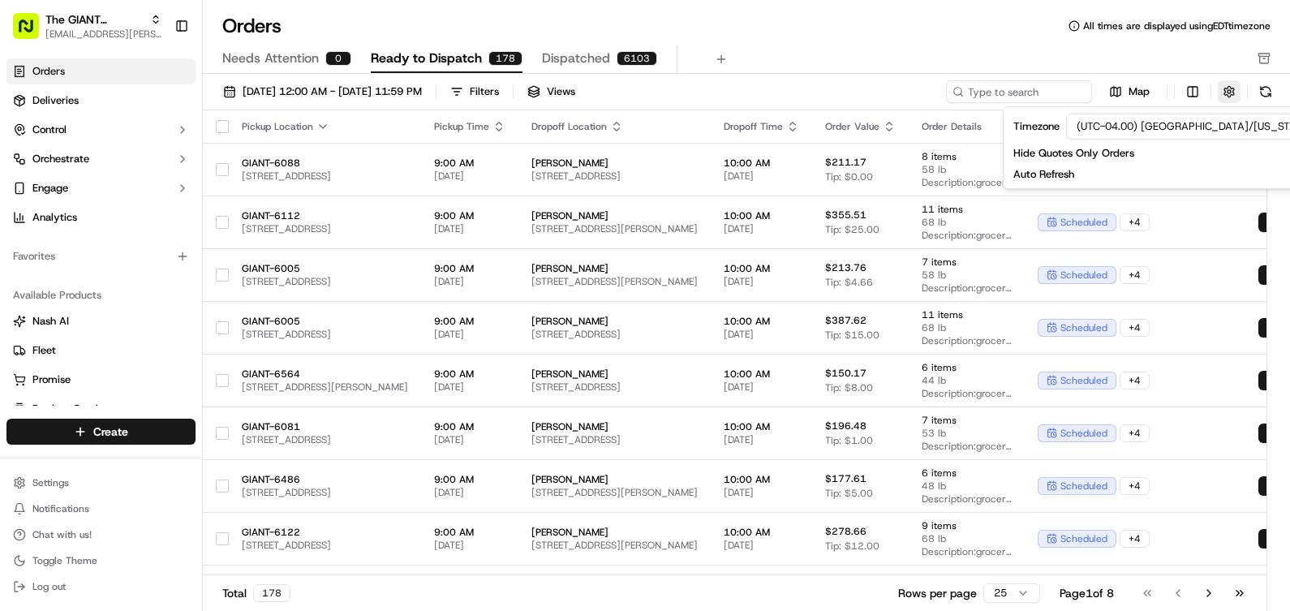
click at [1231, 88] on button "button" at bounding box center [1229, 91] width 23 height 23
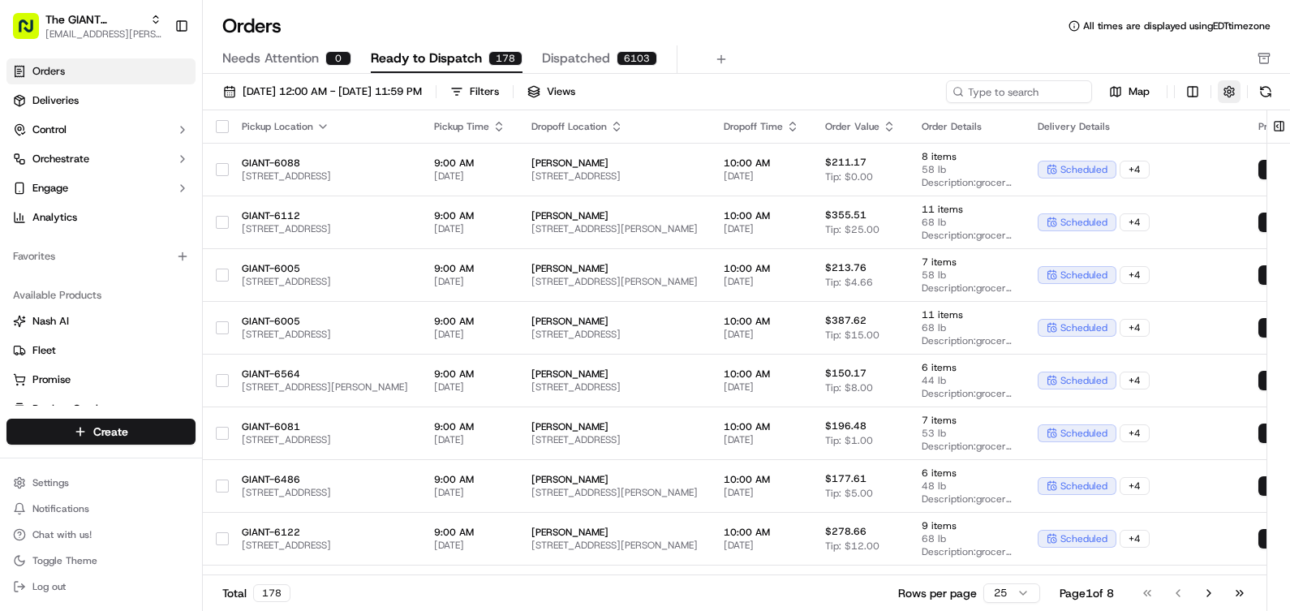
click at [1230, 81] on button "button" at bounding box center [1229, 91] width 23 height 23
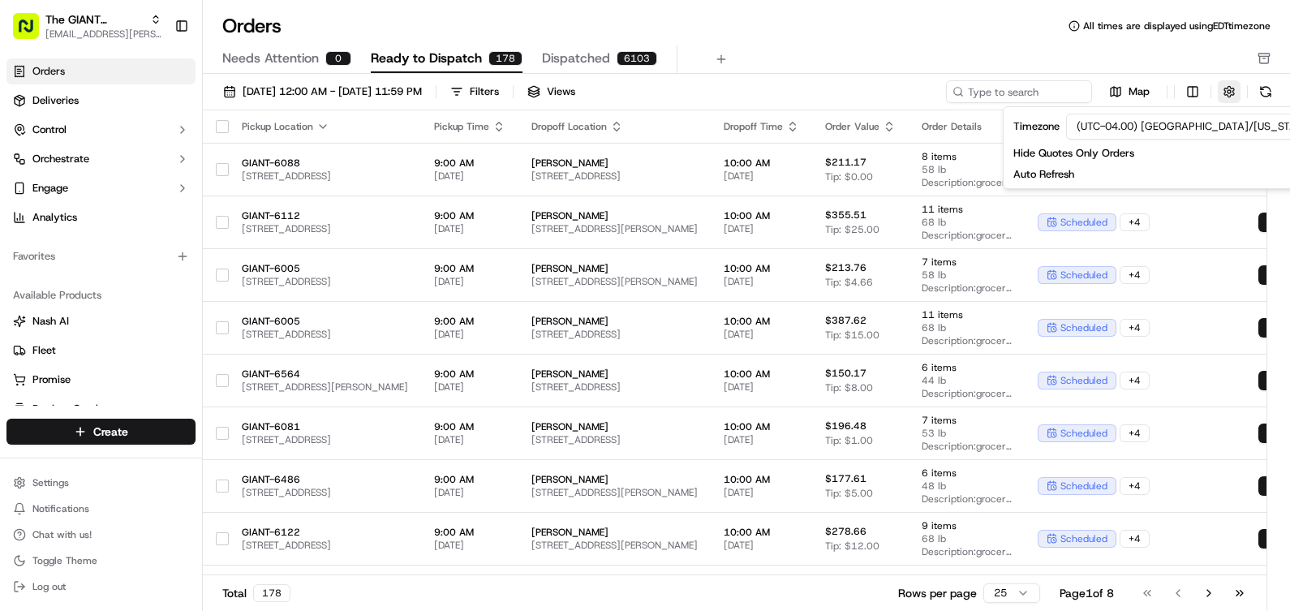
click at [1230, 83] on button "button" at bounding box center [1229, 91] width 23 height 23
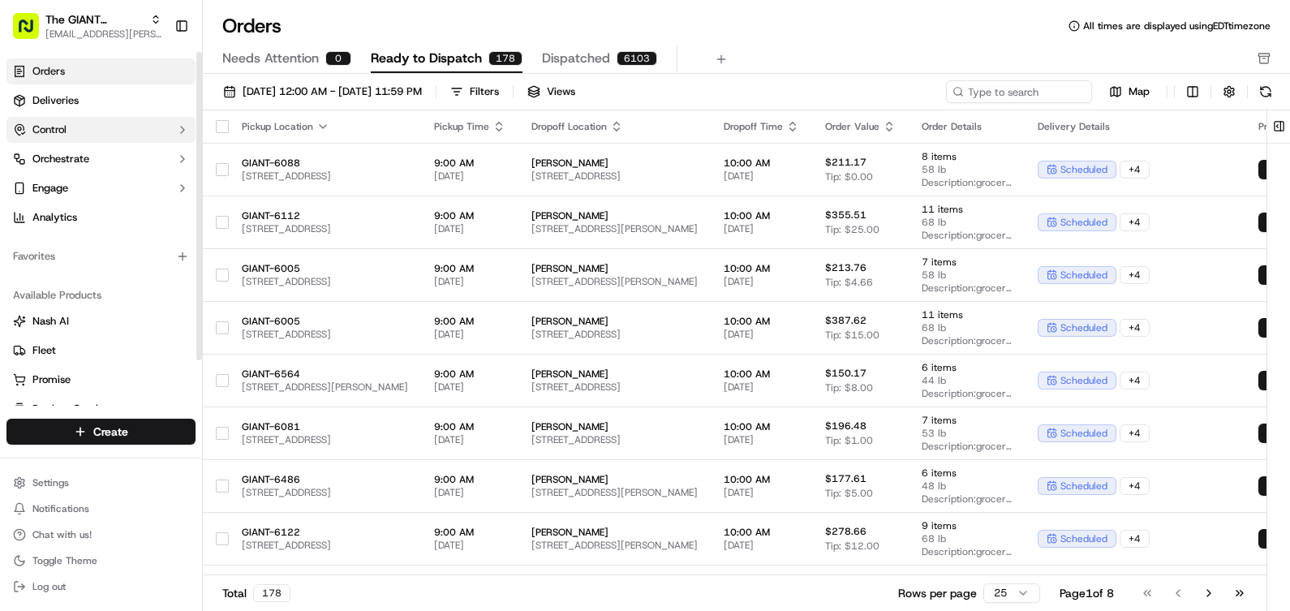
click at [80, 131] on button "Control" at bounding box center [100, 130] width 189 height 26
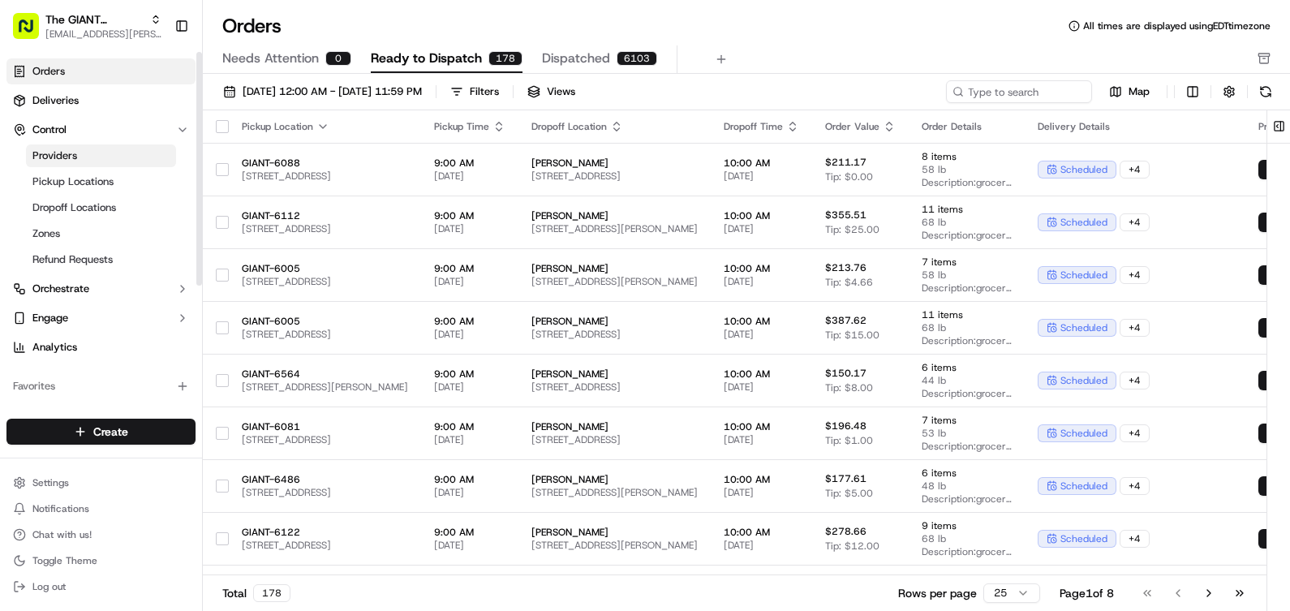
click at [84, 157] on link "Providers" at bounding box center [101, 155] width 150 height 23
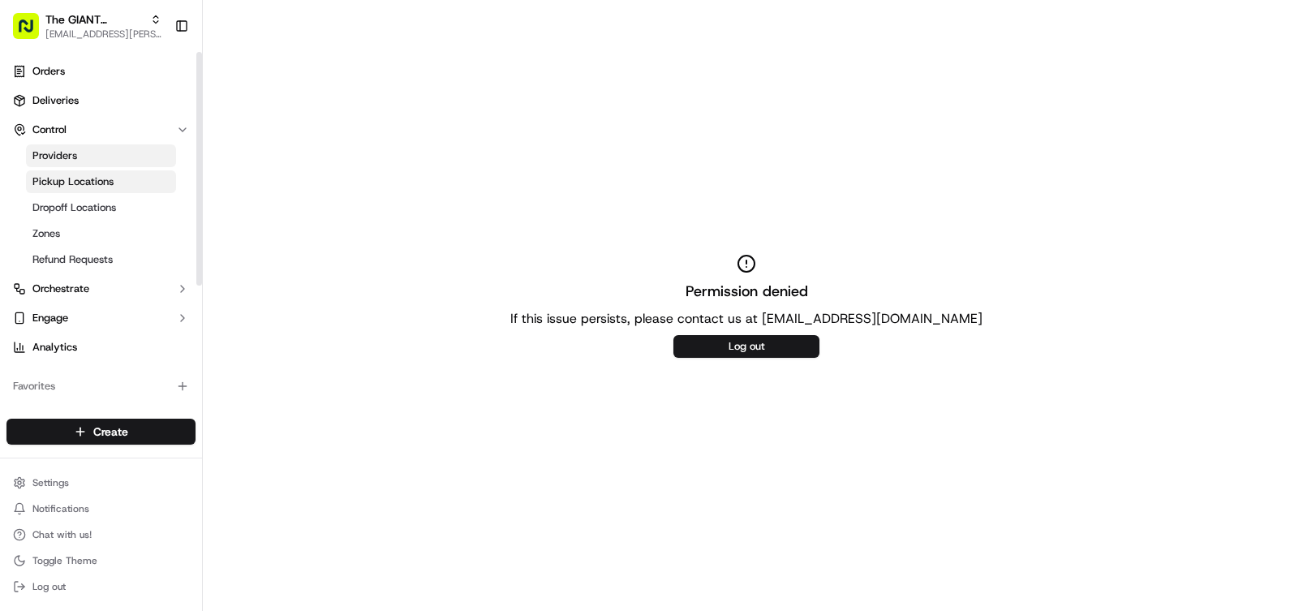
click at [100, 178] on span "Pickup Locations" at bounding box center [72, 181] width 81 height 15
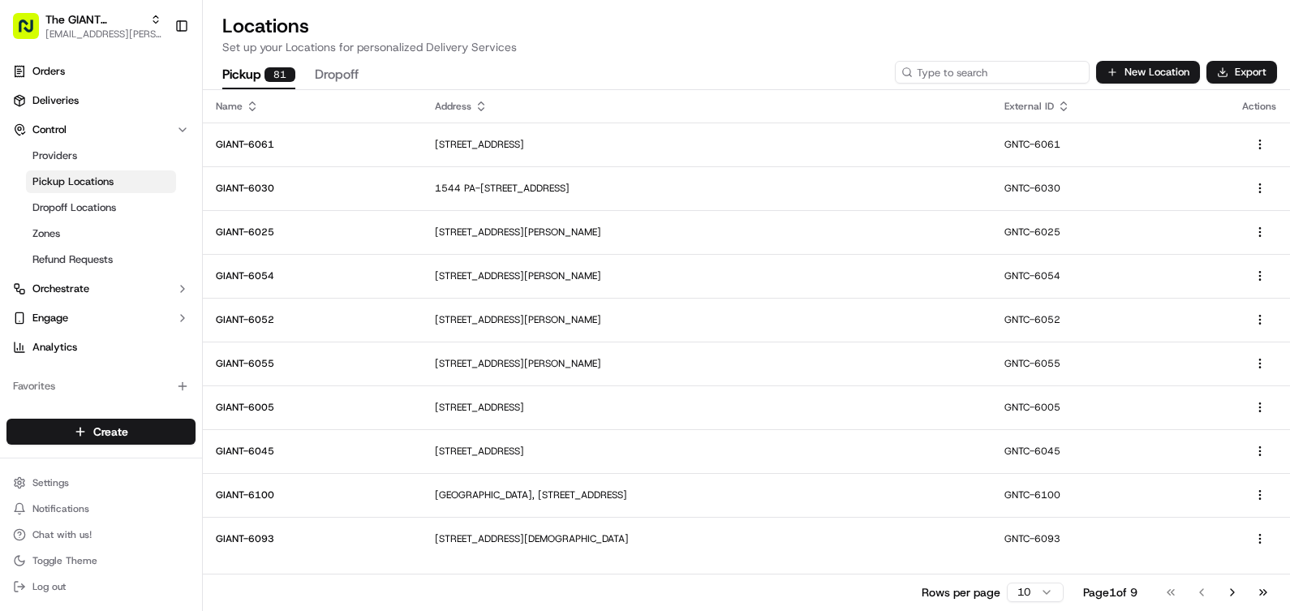
click at [977, 72] on input at bounding box center [992, 72] width 195 height 23
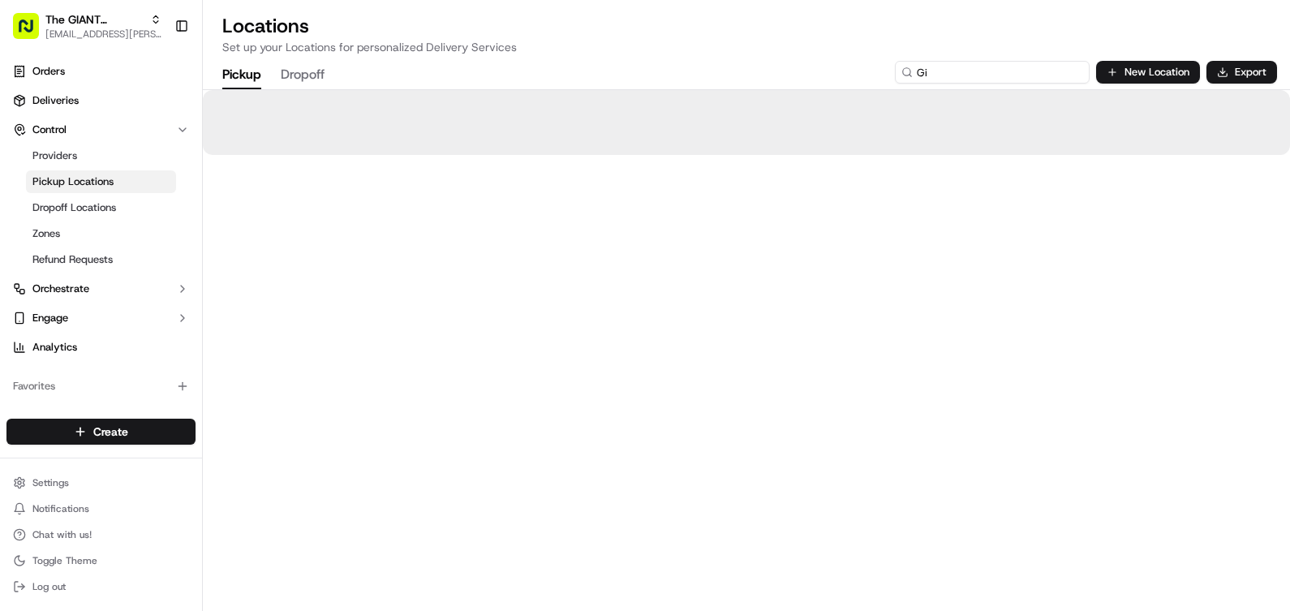
type input "G"
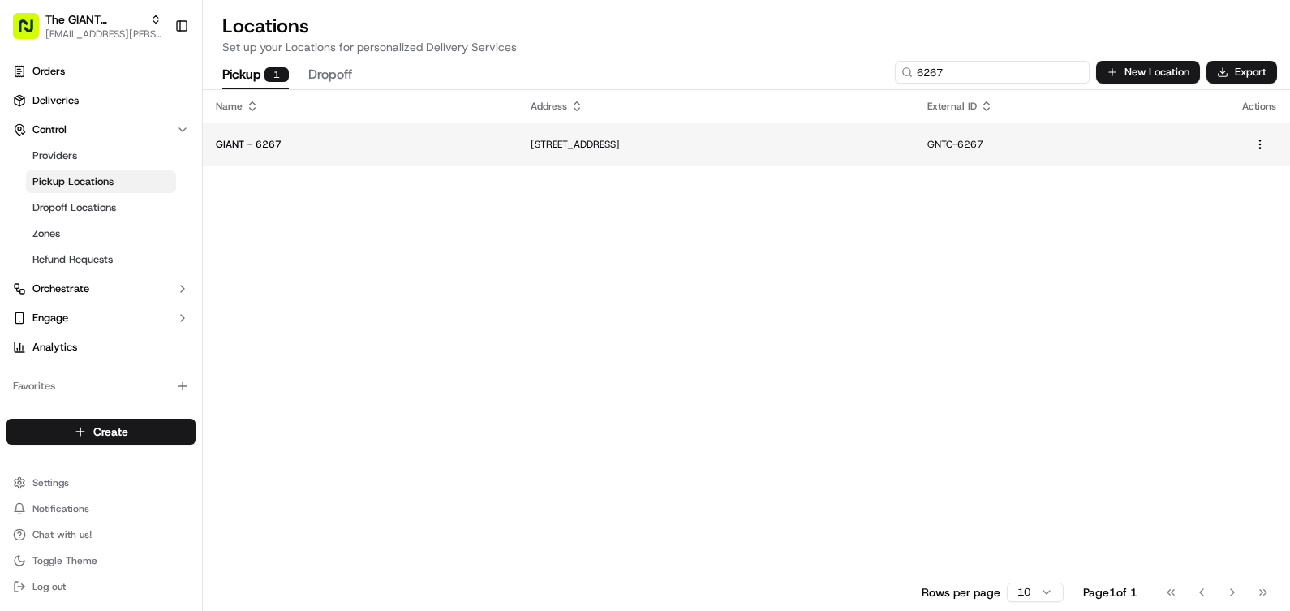
type input "6267"
click at [621, 143] on p "[STREET_ADDRESS]" at bounding box center [716, 144] width 370 height 13
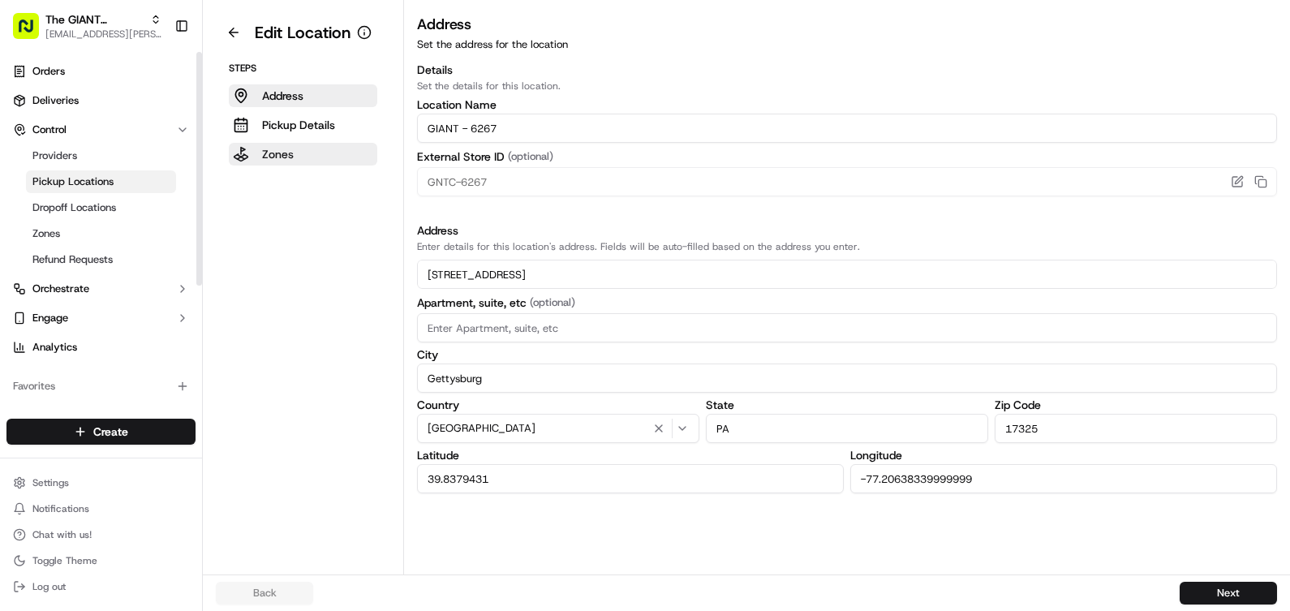
click at [314, 148] on button "Zones" at bounding box center [303, 154] width 148 height 23
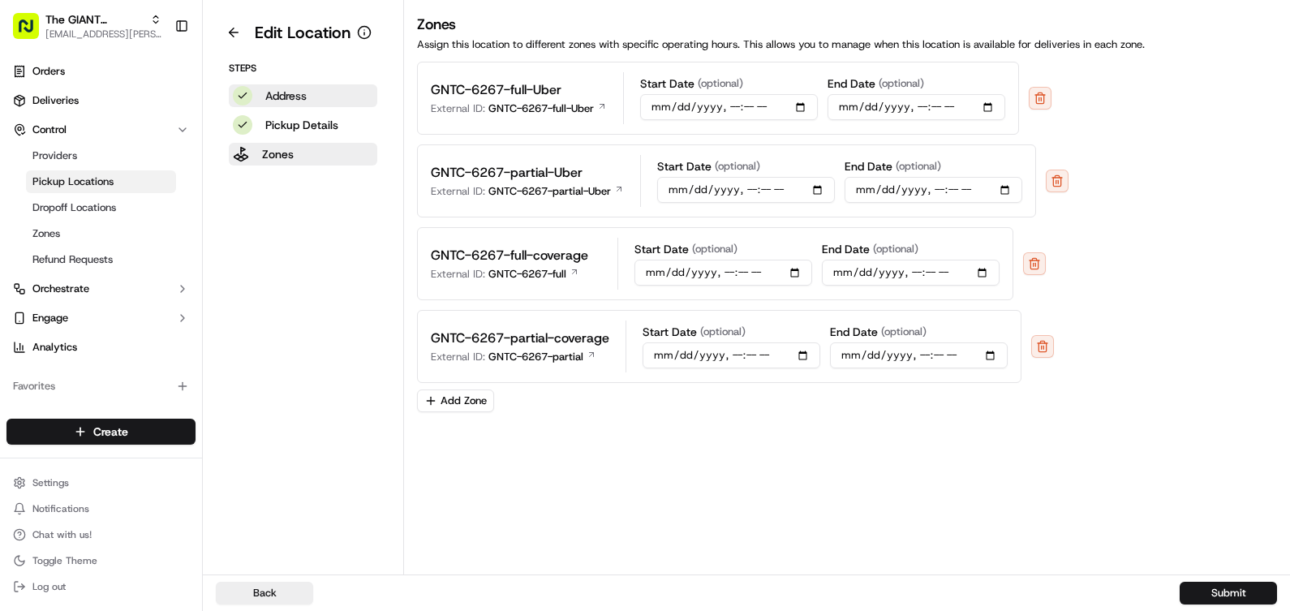
click at [333, 91] on button "Address" at bounding box center [303, 95] width 148 height 23
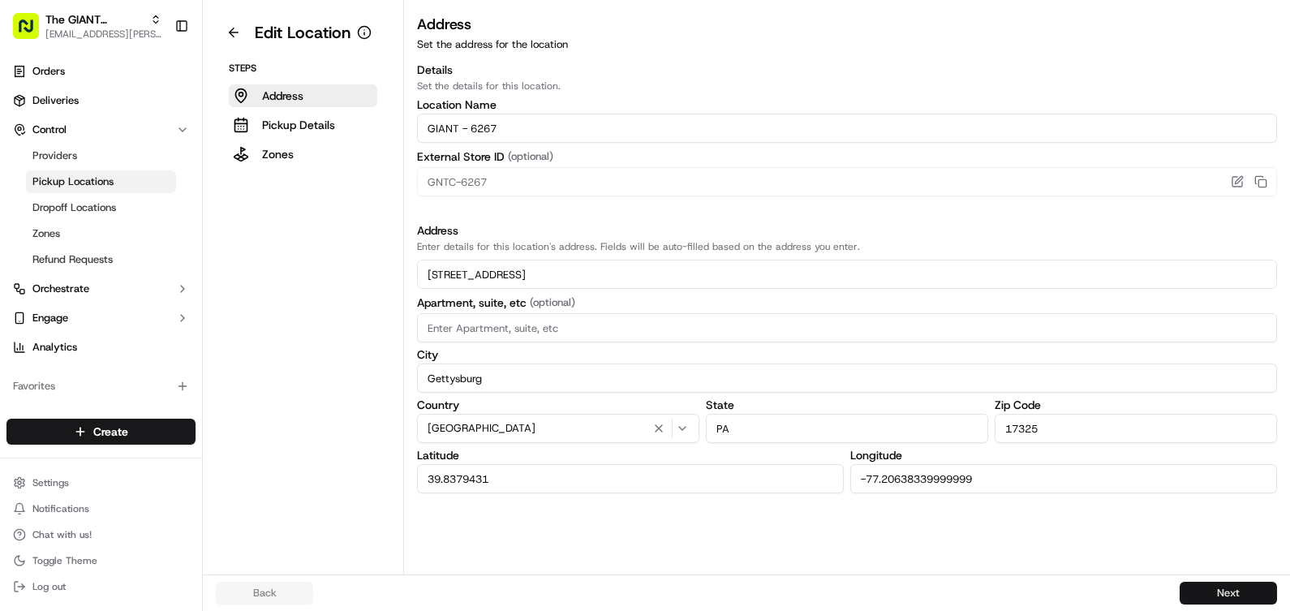
click at [1220, 599] on button "Next" at bounding box center [1228, 593] width 97 height 23
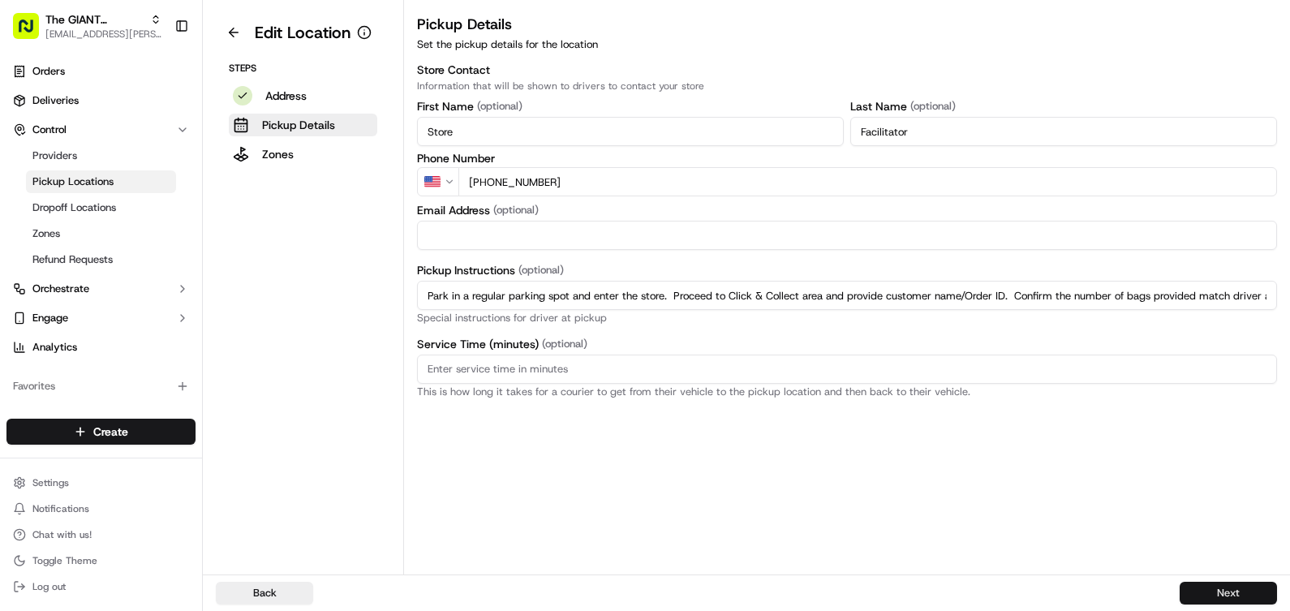
click at [1223, 588] on button "Next" at bounding box center [1228, 593] width 97 height 23
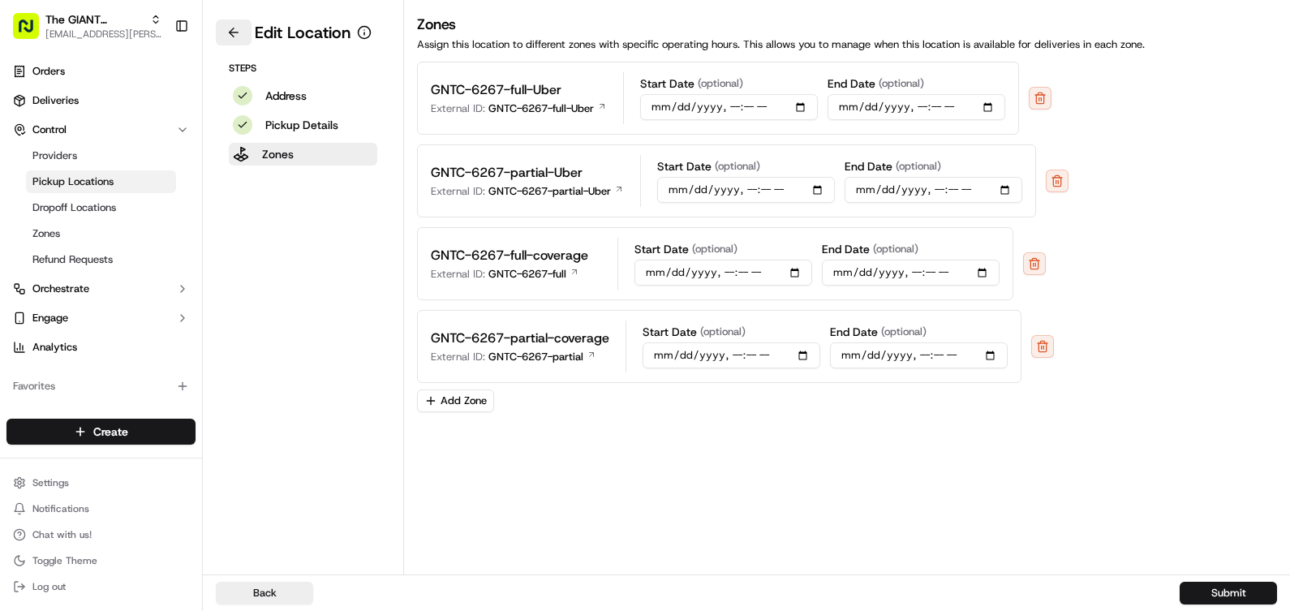
click at [234, 35] on button at bounding box center [234, 32] width 36 height 26
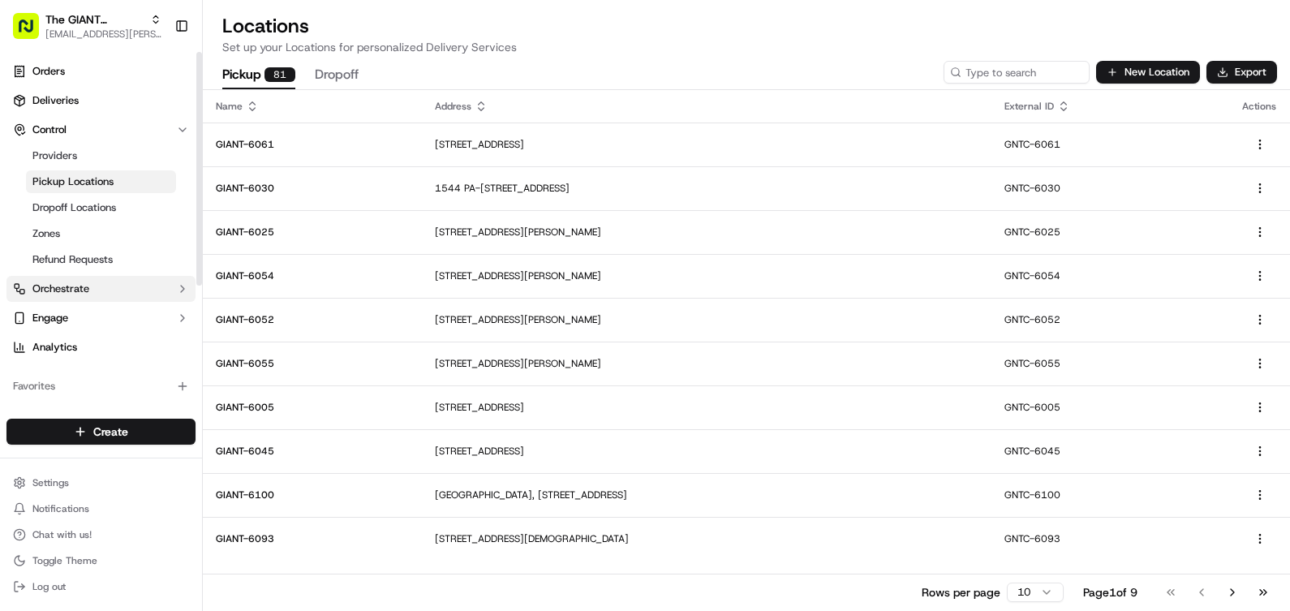
click at [51, 288] on span "Orchestrate" at bounding box center [60, 289] width 57 height 15
click at [62, 316] on span "Workflows" at bounding box center [56, 314] width 49 height 15
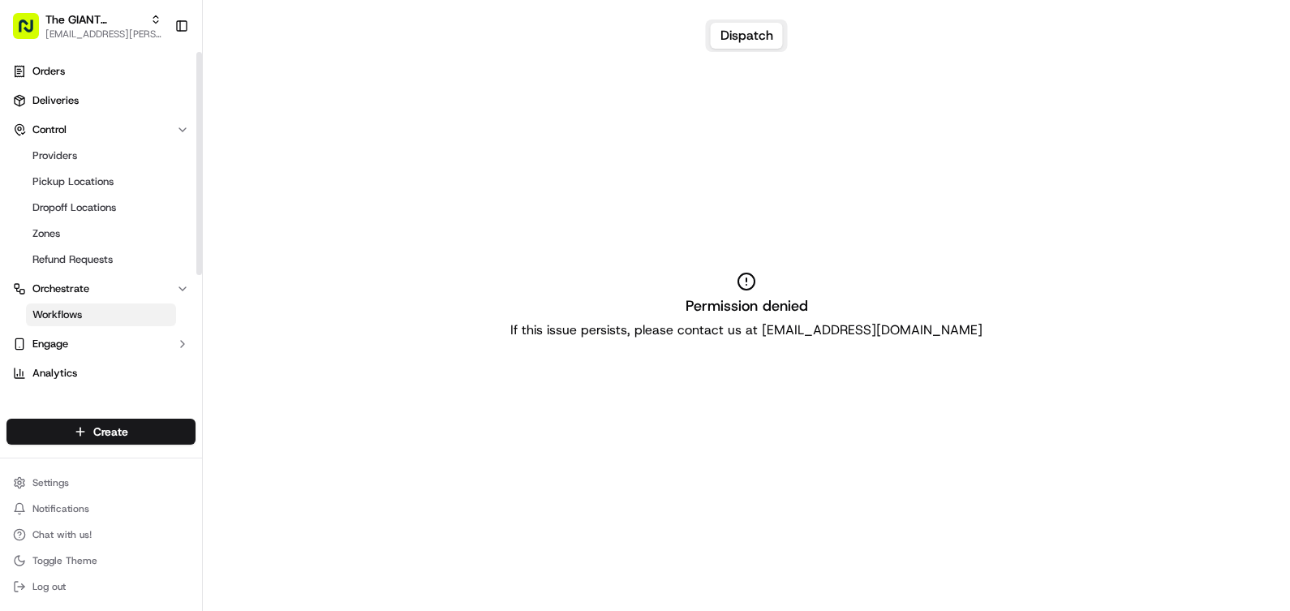
click at [755, 37] on button "Dispatch" at bounding box center [747, 36] width 72 height 26
click at [76, 355] on button "Engage" at bounding box center [100, 344] width 189 height 26
click at [77, 355] on button "Engage" at bounding box center [100, 344] width 189 height 26
click at [69, 375] on span "Analytics" at bounding box center [54, 373] width 45 height 15
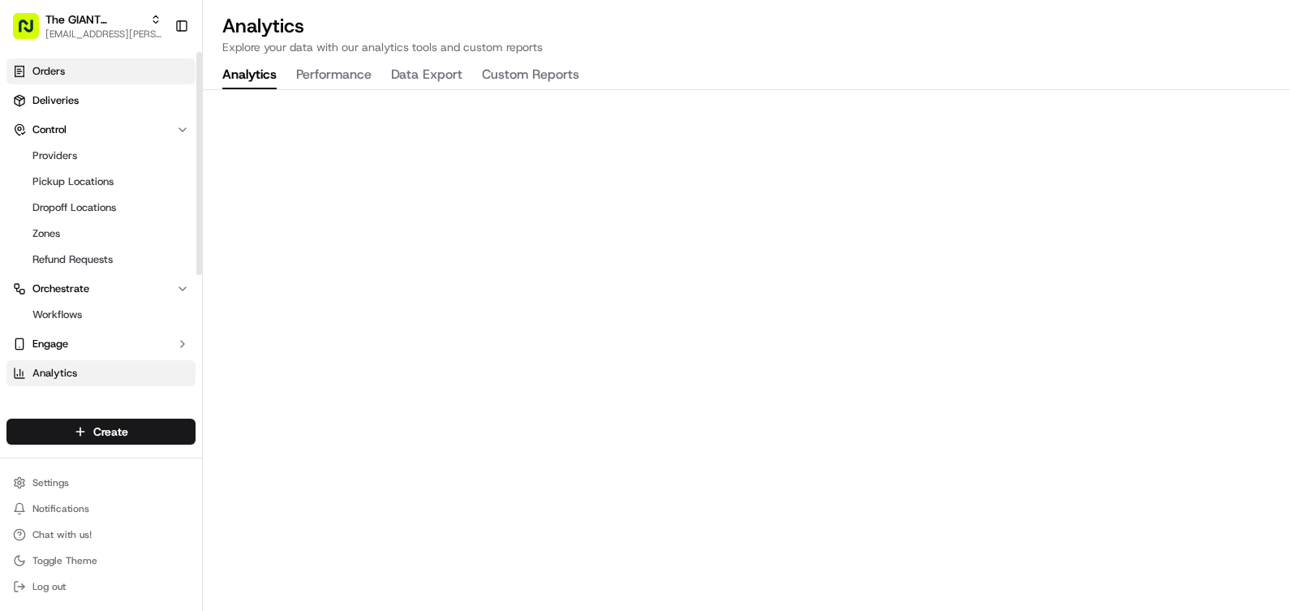
click at [85, 67] on link "Orders" at bounding box center [100, 71] width 189 height 26
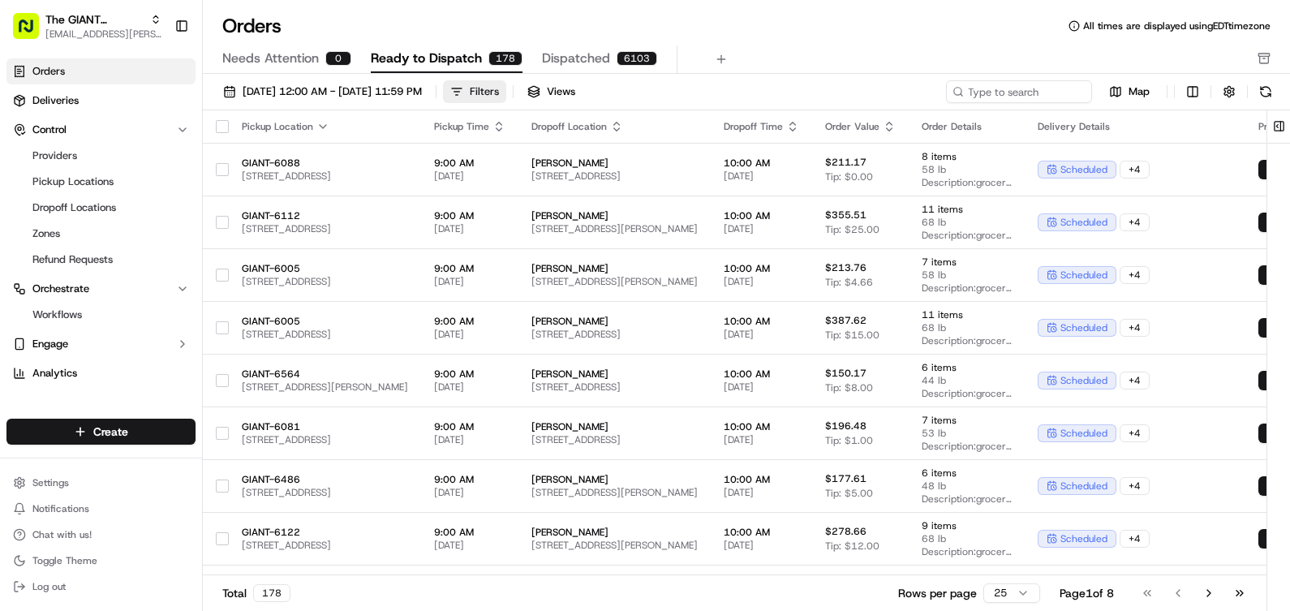
click at [499, 91] on div "Filters" at bounding box center [484, 91] width 29 height 15
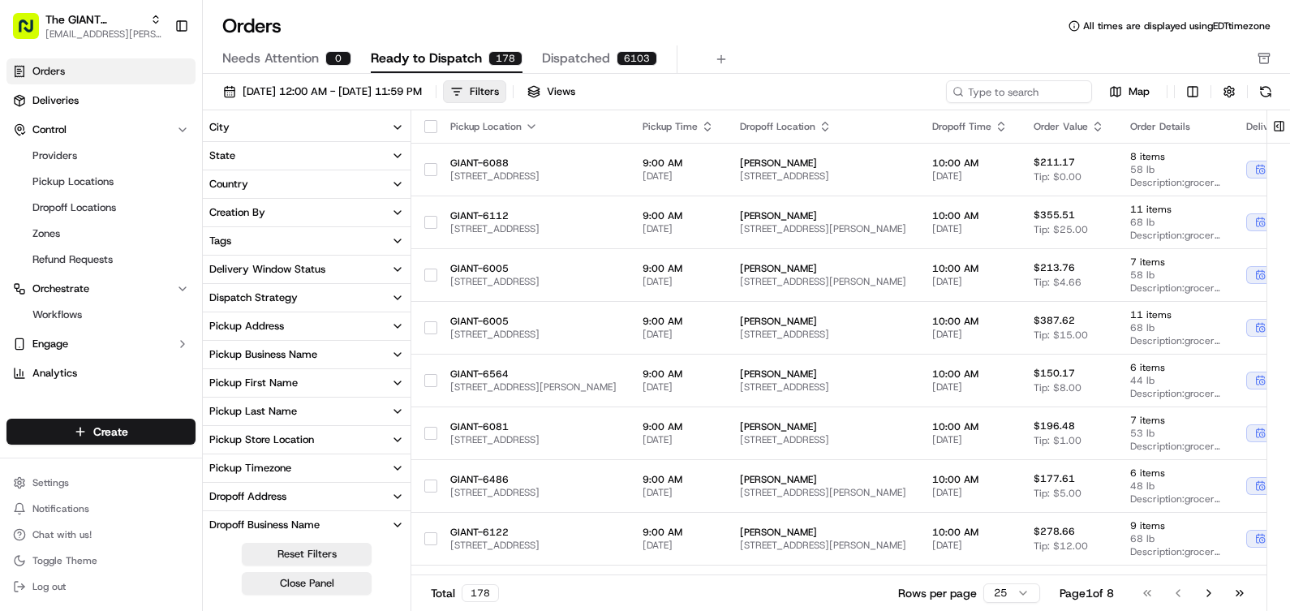
click at [349, 217] on button "Creation By" at bounding box center [307, 213] width 208 height 28
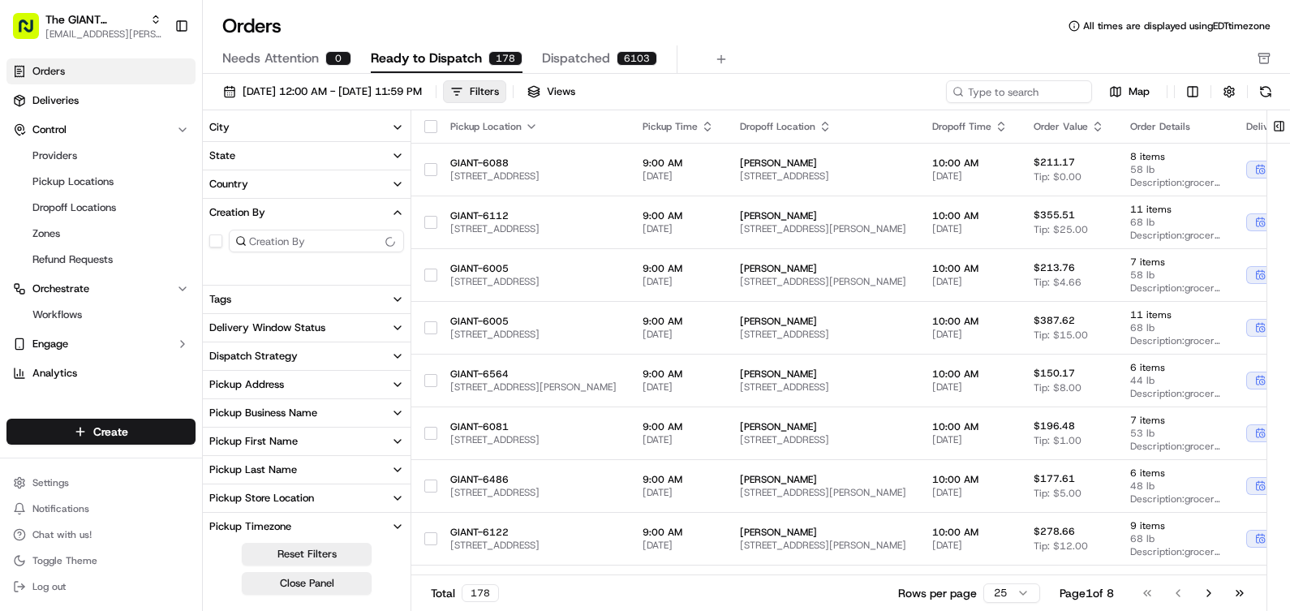
click at [349, 217] on button "Creation By" at bounding box center [307, 213] width 208 height 28
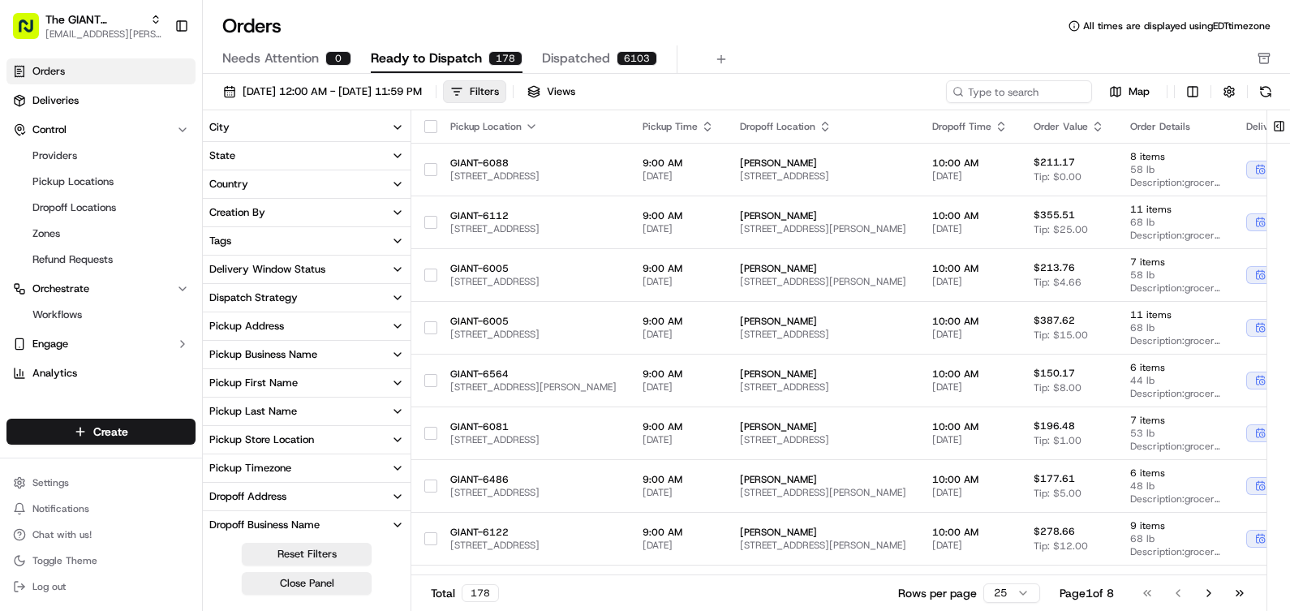
click at [323, 331] on button "Pickup Address" at bounding box center [307, 326] width 208 height 28
click at [303, 353] on input at bounding box center [316, 354] width 175 height 23
type input "6"
type input "4"
click at [309, 156] on button "State" at bounding box center [307, 156] width 208 height 28
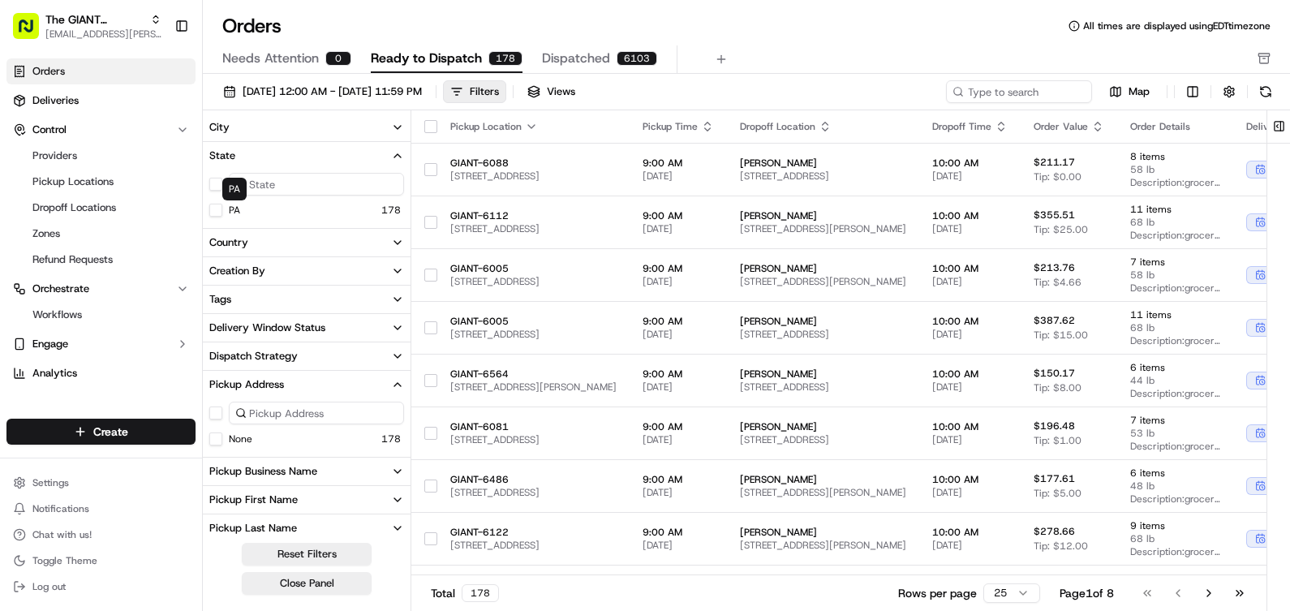
click at [257, 191] on input at bounding box center [316, 184] width 175 height 23
type input "gettysburg"
drag, startPoint x: 309, startPoint y: 188, endPoint x: 217, endPoint y: 187, distance: 92.5
click at [217, 187] on div "gettysburg" at bounding box center [307, 184] width 208 height 29
click at [329, 127] on button "City" at bounding box center [307, 128] width 208 height 28
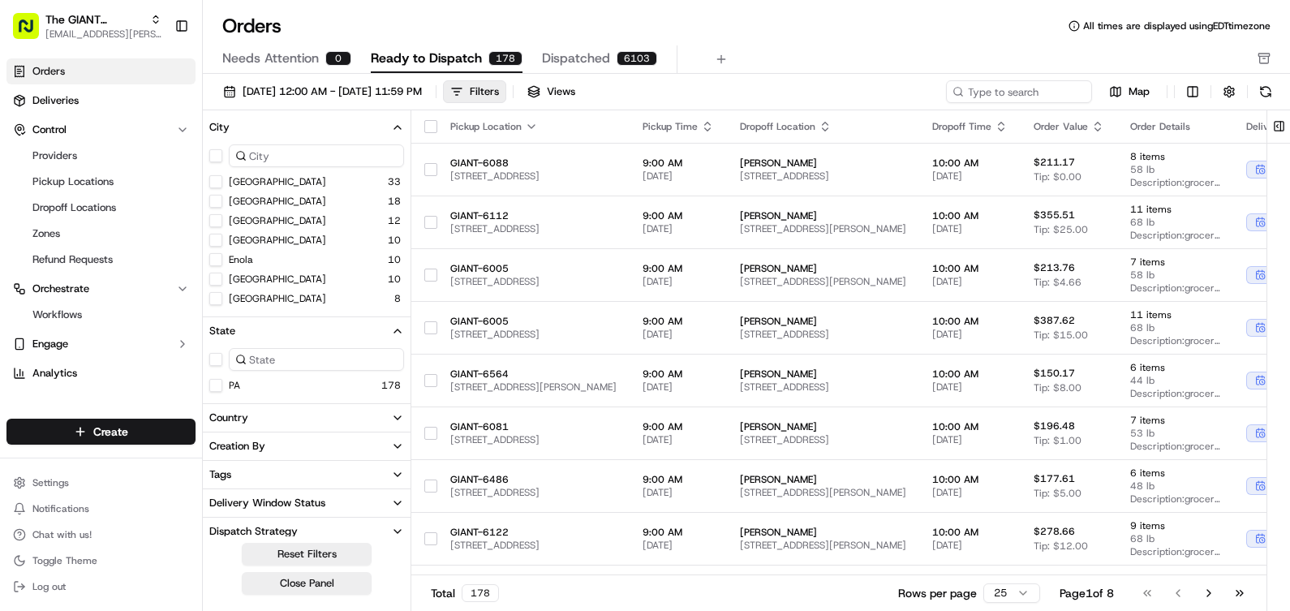
click at [302, 157] on input at bounding box center [316, 155] width 175 height 23
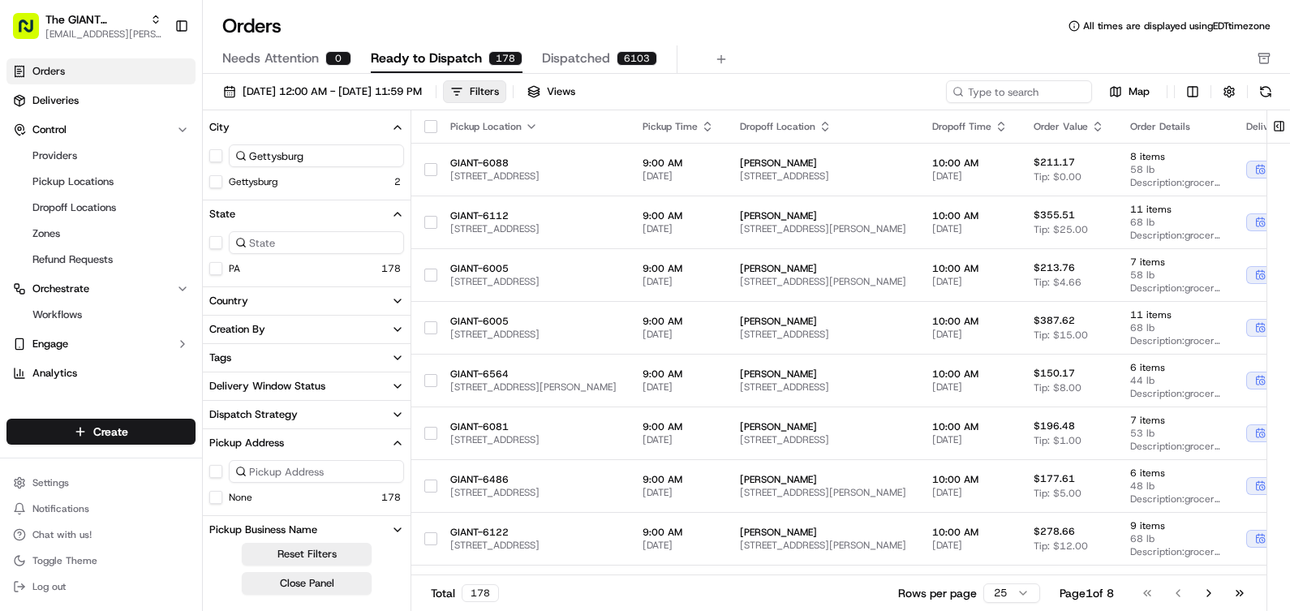
type input "Gettysburg"
click at [242, 180] on label "Gettysburg" at bounding box center [253, 181] width 49 height 13
click at [222, 180] on button "Gettysburg" at bounding box center [215, 181] width 13 height 13
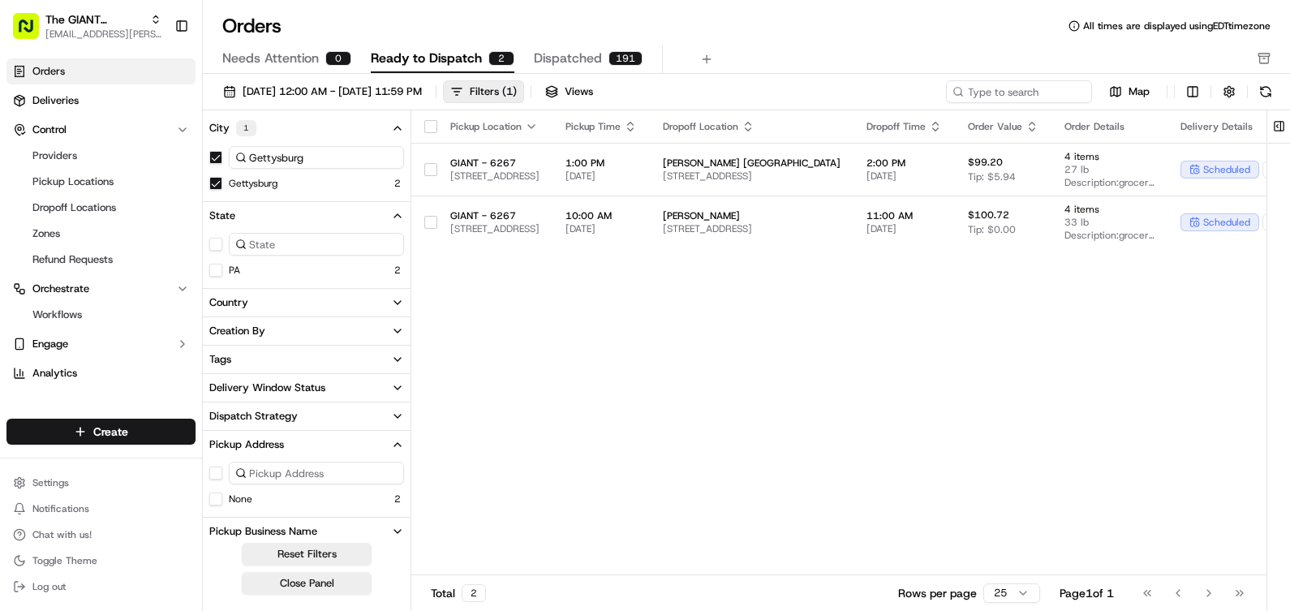
click at [215, 159] on button "button" at bounding box center [215, 157] width 13 height 13
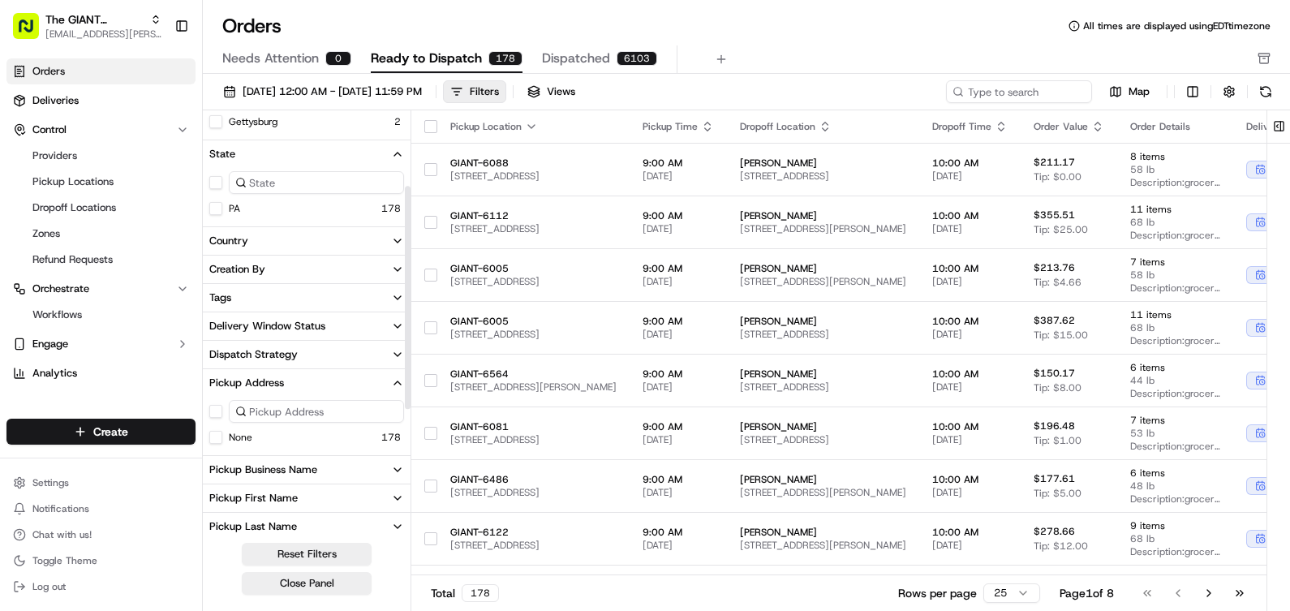
scroll to position [243, 0]
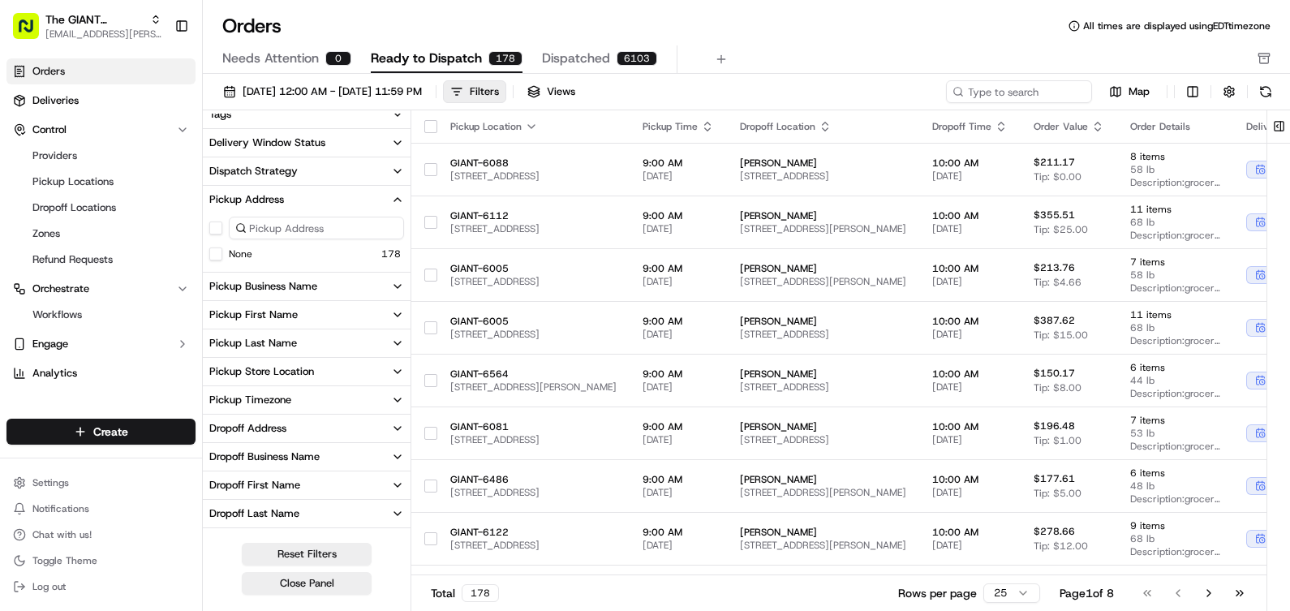
click at [307, 288] on div "Pickup Business Name" at bounding box center [263, 286] width 108 height 15
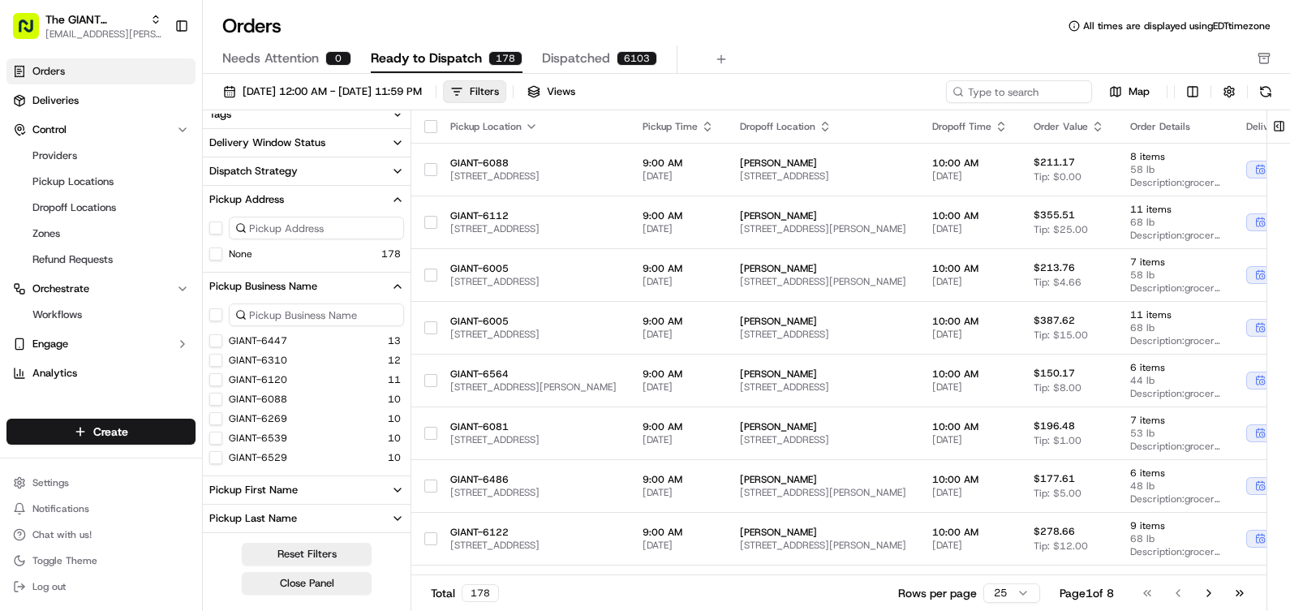
click at [302, 316] on input at bounding box center [316, 314] width 175 height 23
type input "G"
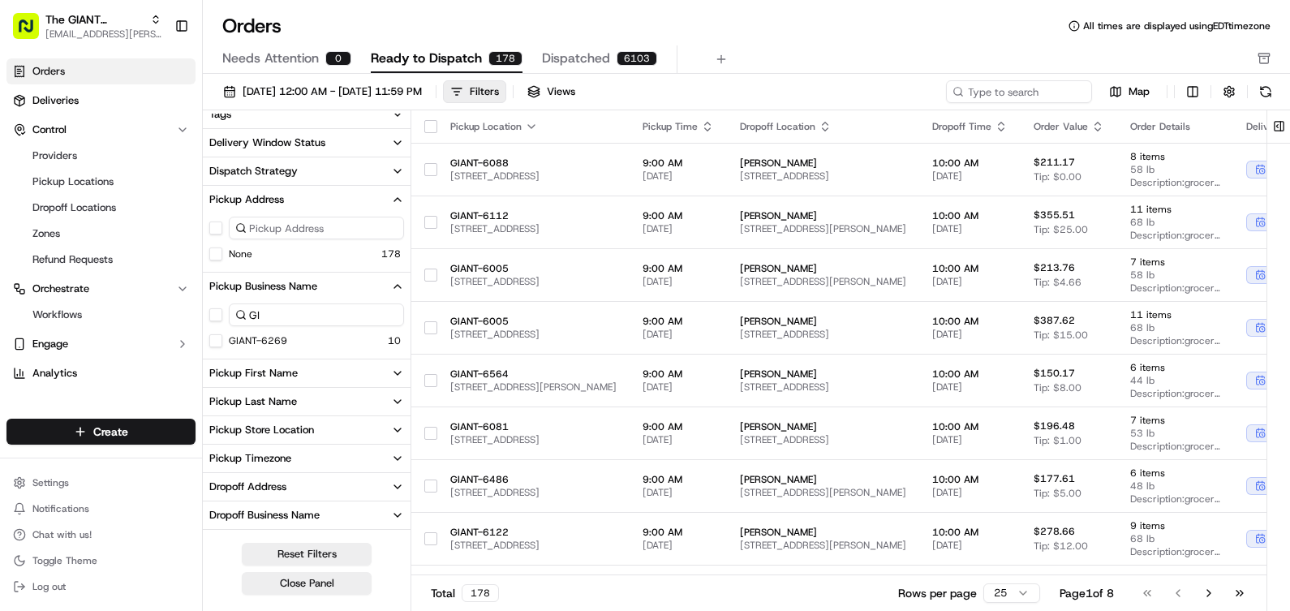
type input "G"
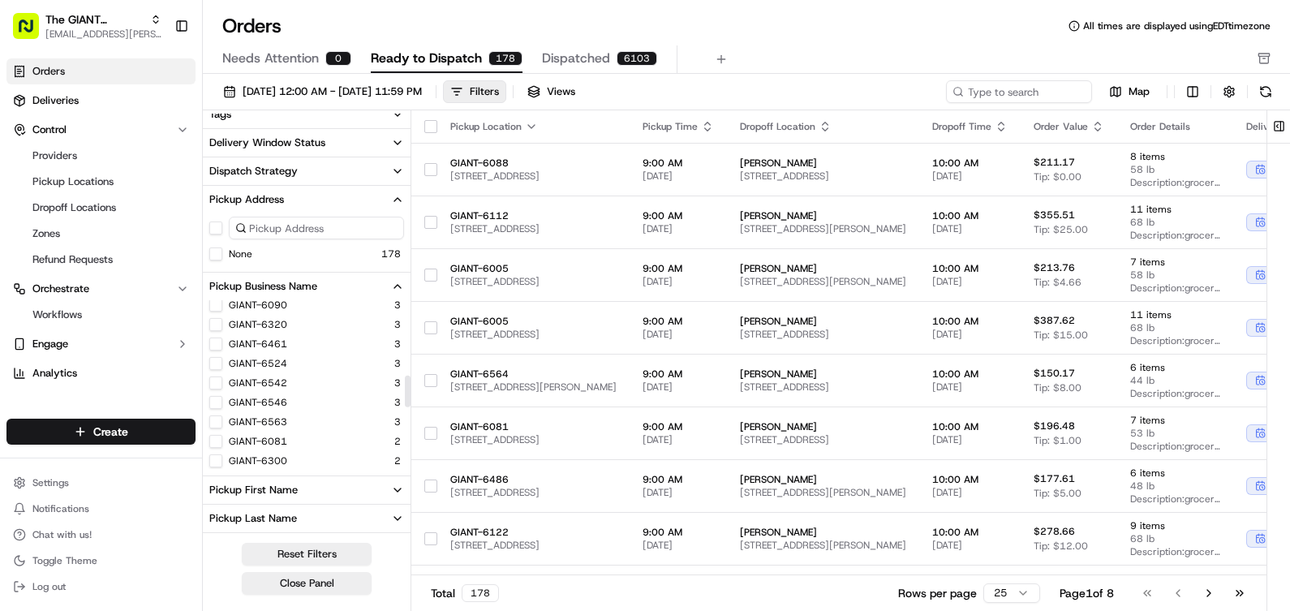
scroll to position [487, 0]
click at [213, 421] on 6267 "GIANT - 6267" at bounding box center [215, 418] width 13 height 13
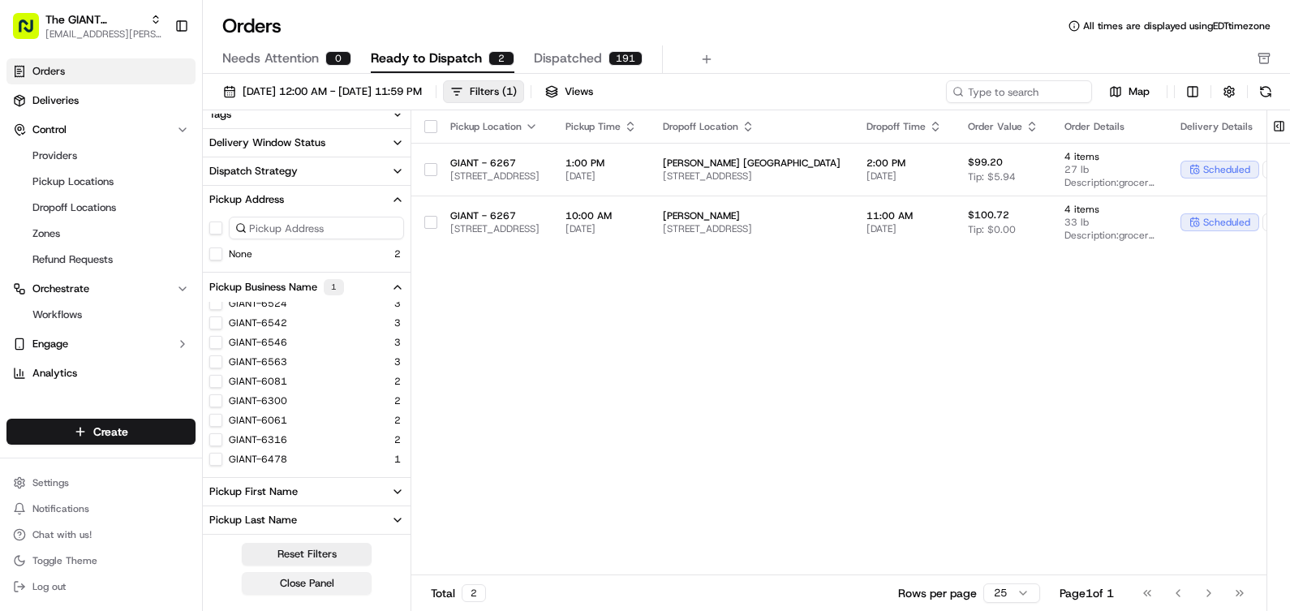
click at [341, 582] on button "Close Panel" at bounding box center [307, 583] width 130 height 23
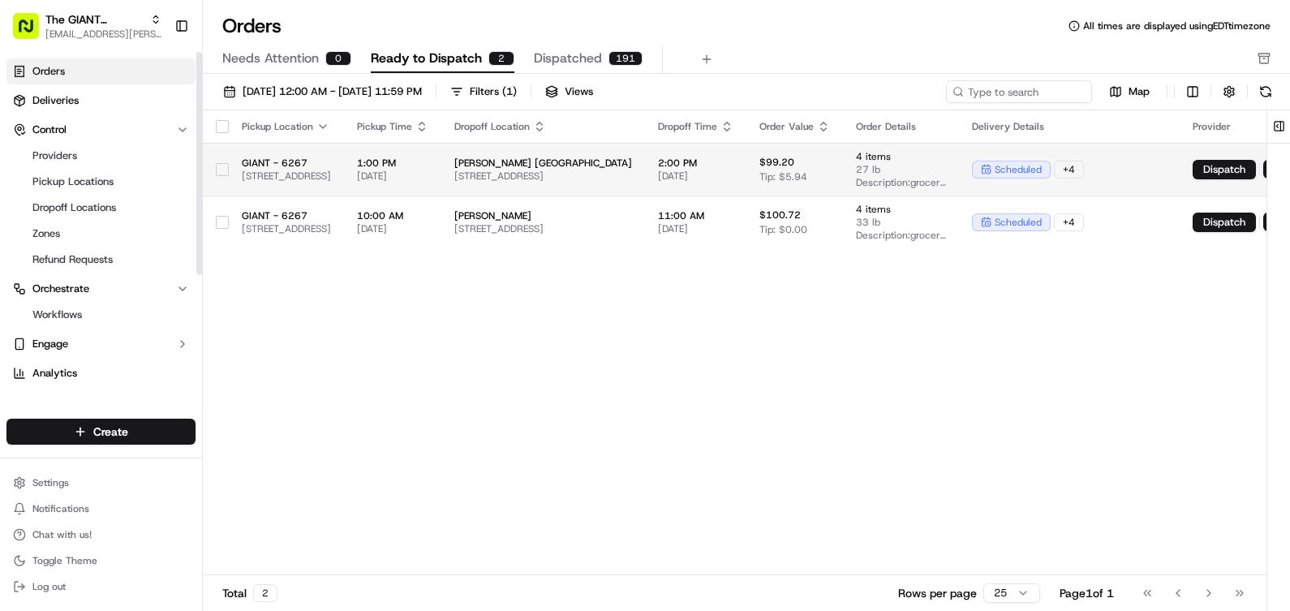
click at [331, 174] on span "[STREET_ADDRESS]" at bounding box center [286, 176] width 89 height 13
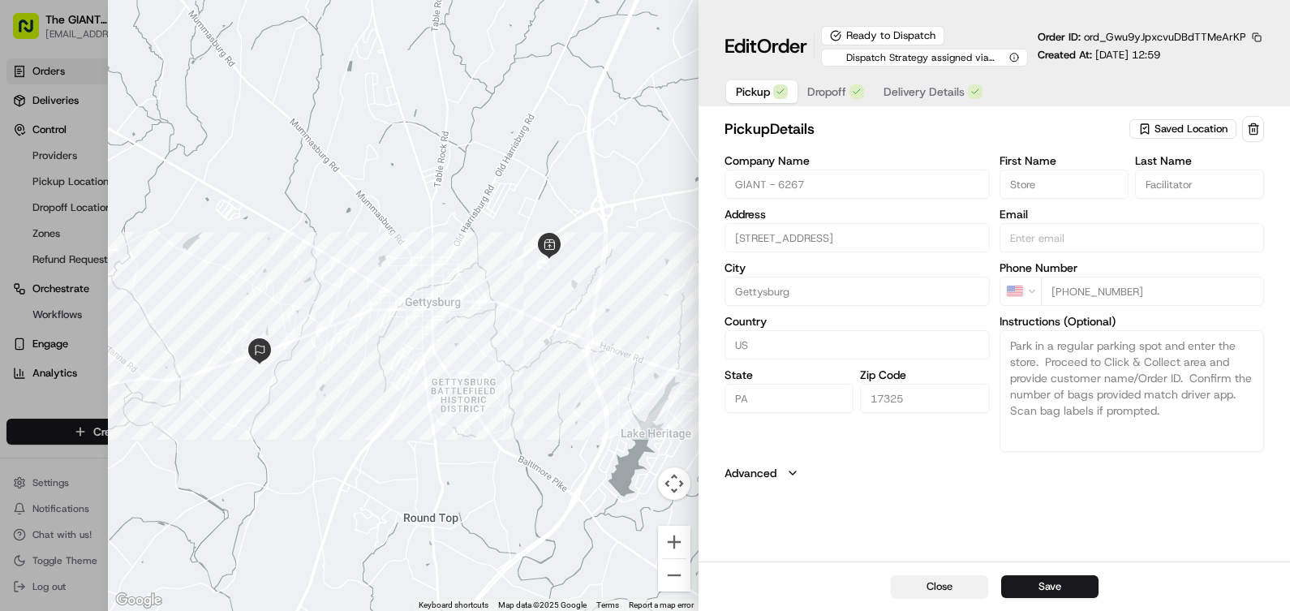
click at [969, 577] on button "Close" at bounding box center [939, 586] width 97 height 23
type input "+1"
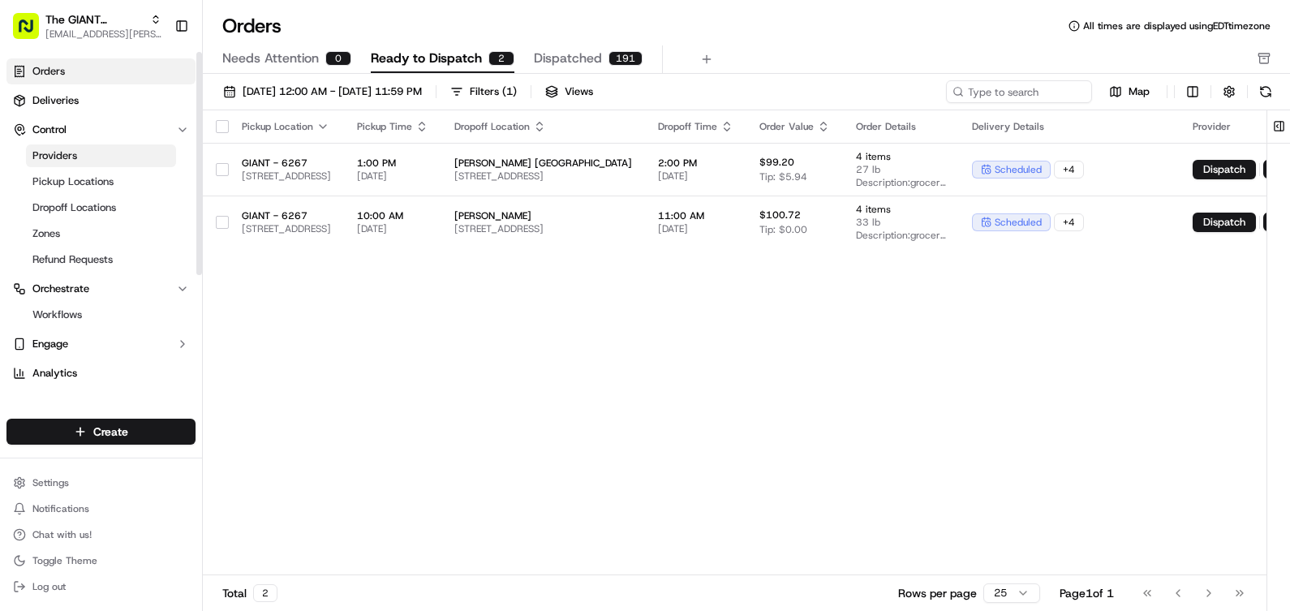
click at [81, 157] on link "Providers" at bounding box center [101, 155] width 150 height 23
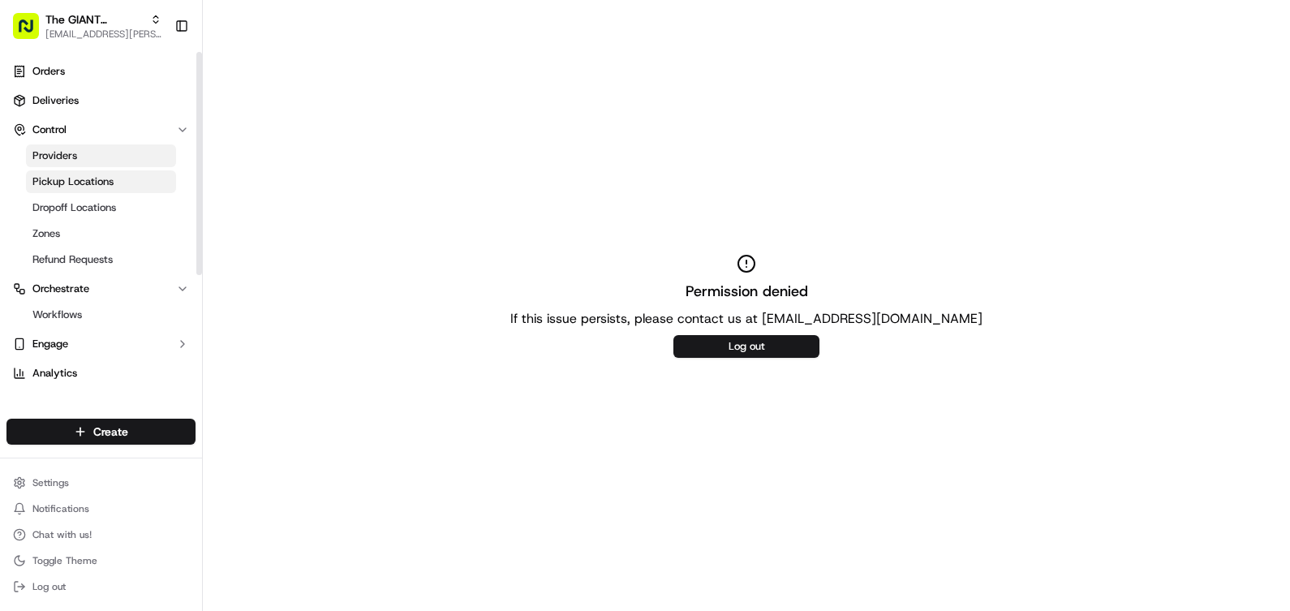
click at [131, 187] on link "Pickup Locations" at bounding box center [101, 181] width 150 height 23
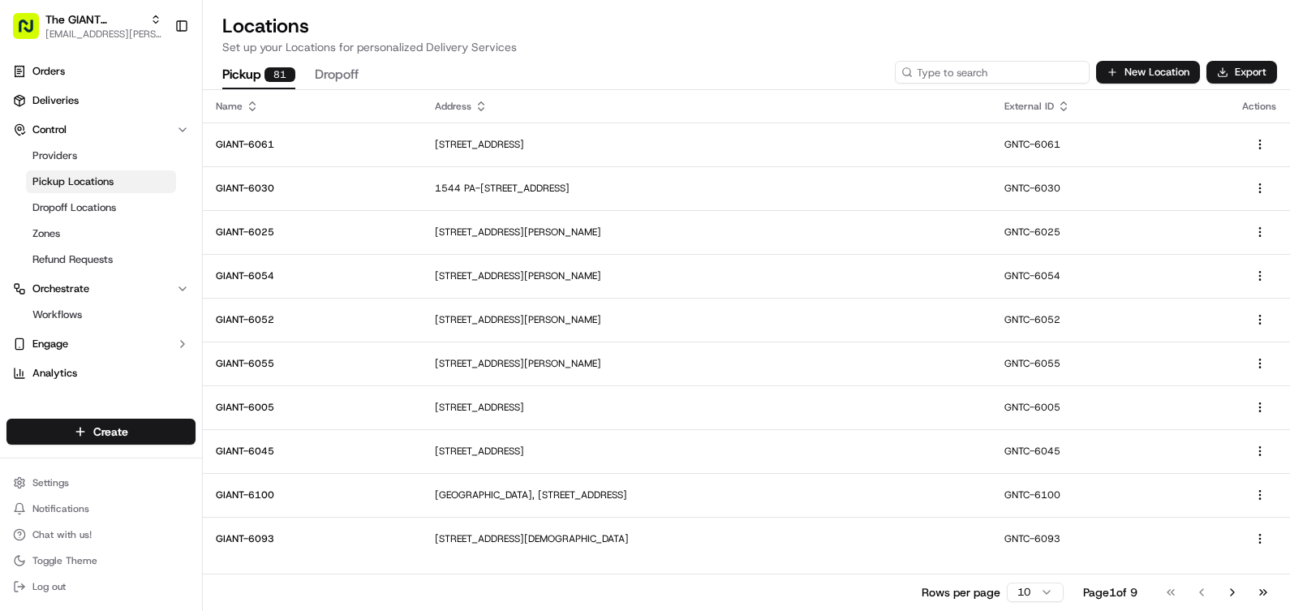
click at [977, 67] on input at bounding box center [992, 72] width 195 height 23
type input "G"
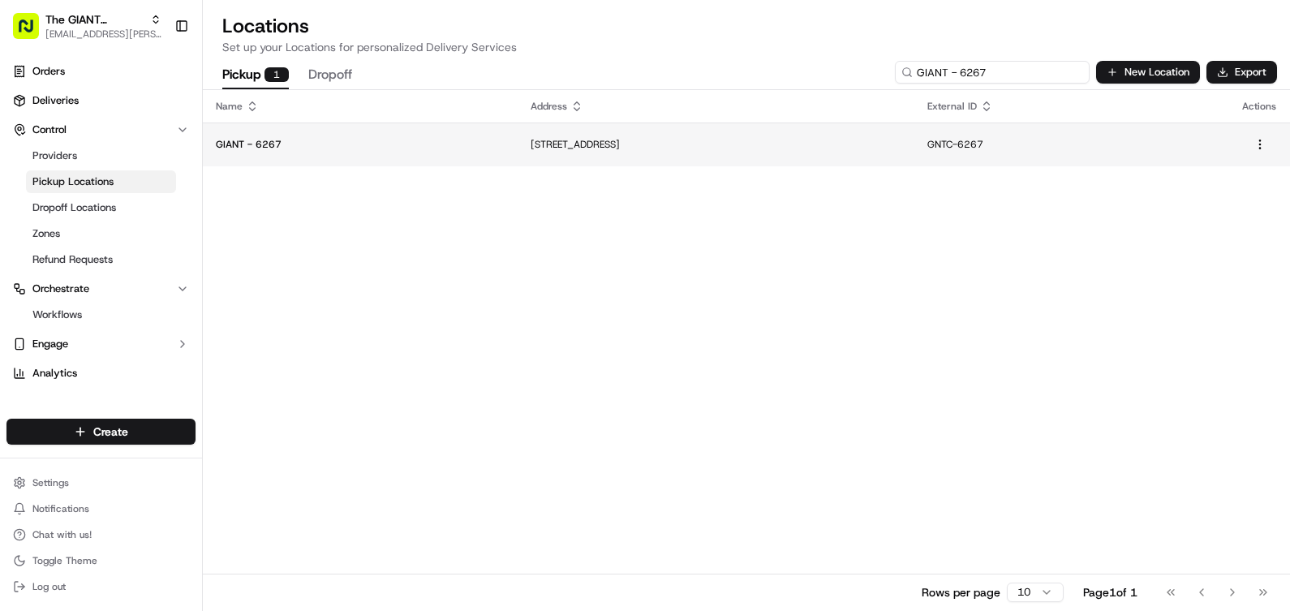
type input "GIANT - 6267"
click at [636, 131] on td "[STREET_ADDRESS]" at bounding box center [716, 145] width 396 height 44
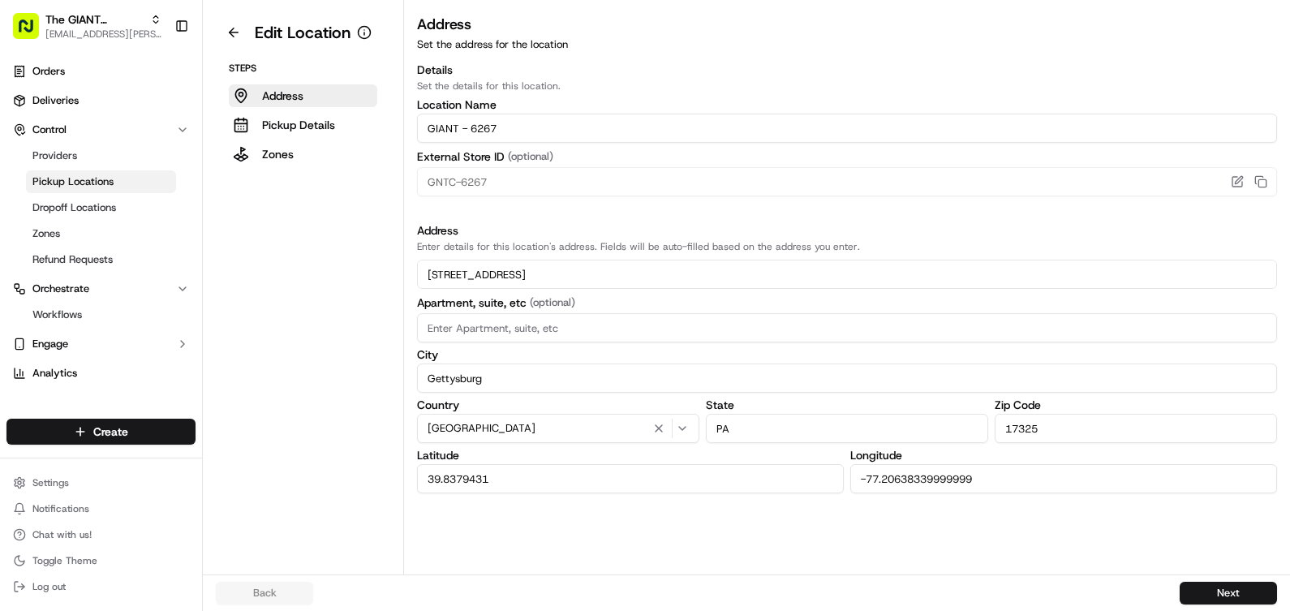
click at [463, 127] on input "GIANT - 6267" at bounding box center [847, 128] width 860 height 29
click at [467, 127] on input "GIANT- 6267" at bounding box center [847, 128] width 860 height 29
type input "GIANT-6267"
click at [1223, 591] on button "Next" at bounding box center [1228, 593] width 97 height 23
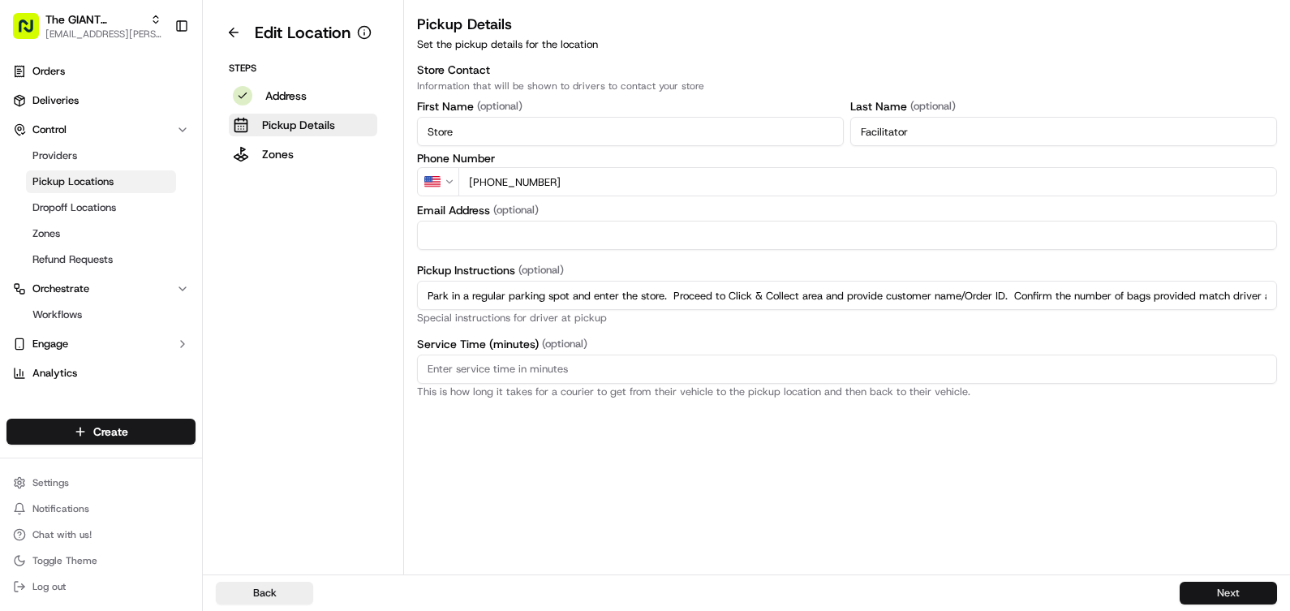
click at [1223, 591] on button "Next" at bounding box center [1228, 593] width 97 height 23
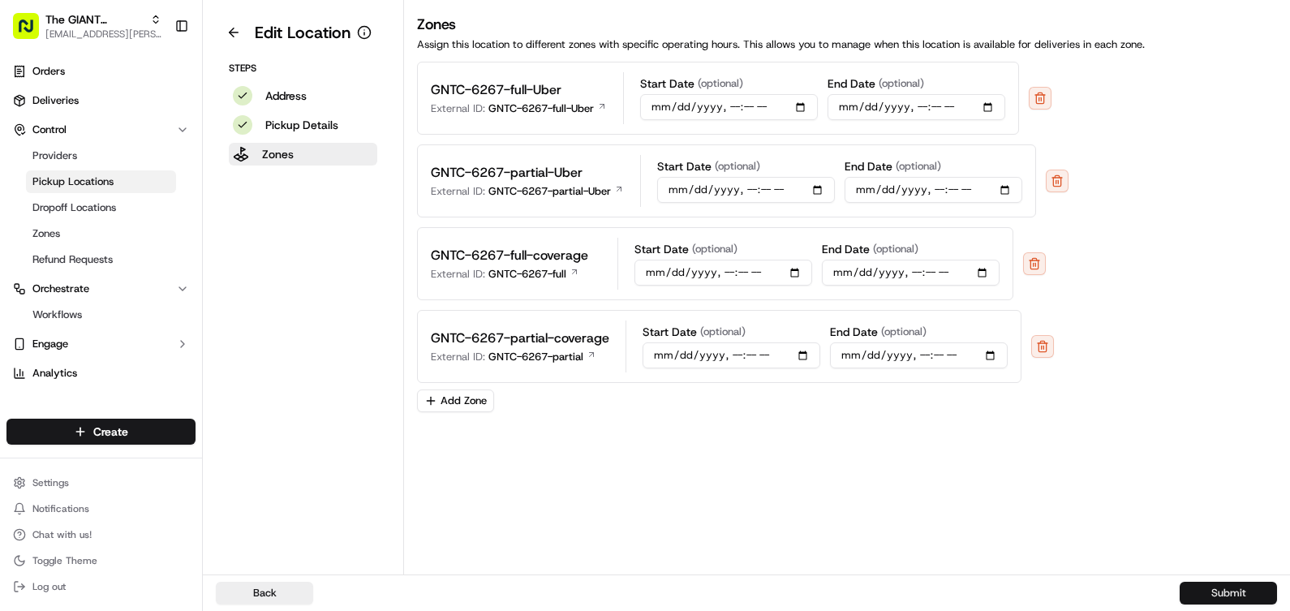
click at [1223, 591] on button "Submit" at bounding box center [1228, 593] width 97 height 23
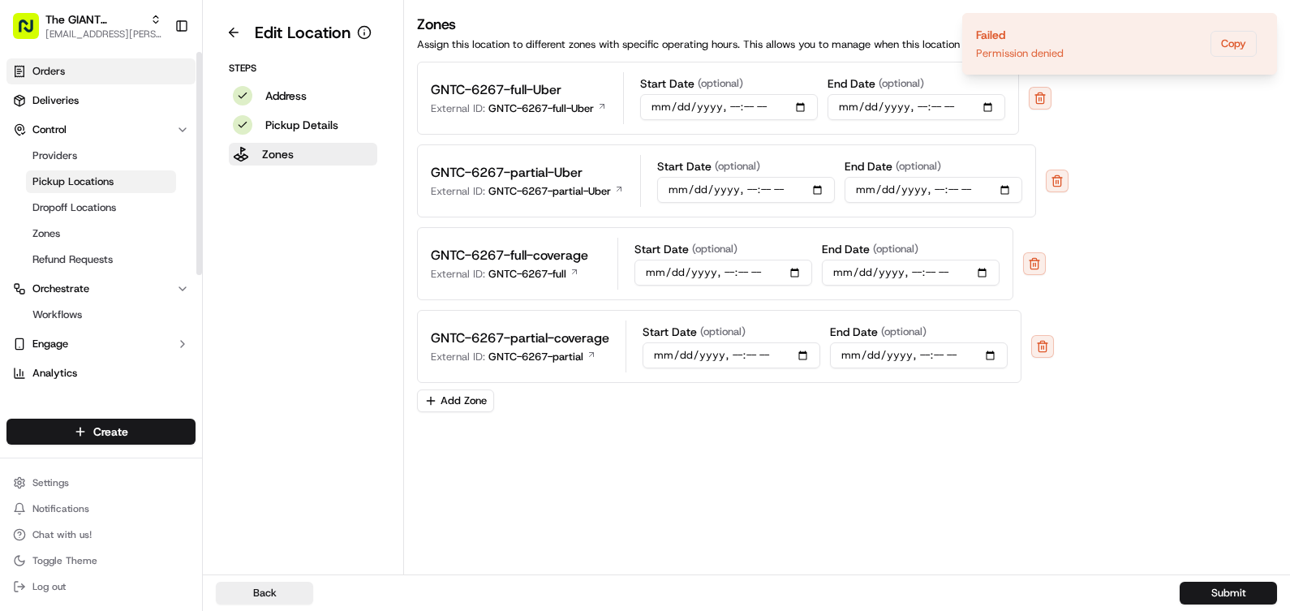
click at [58, 66] on span "Orders" at bounding box center [48, 71] width 32 height 15
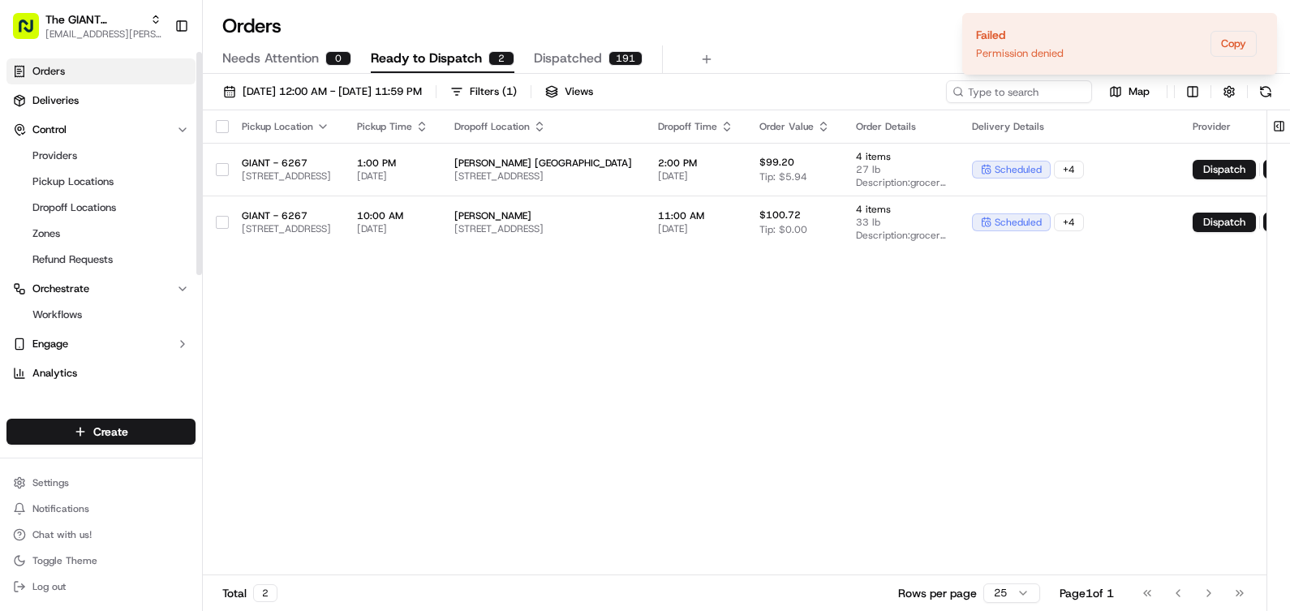
click at [58, 66] on span "Orders" at bounding box center [48, 71] width 32 height 15
click at [1269, 24] on icon "Notifications (F8)" at bounding box center [1263, 26] width 13 height 13
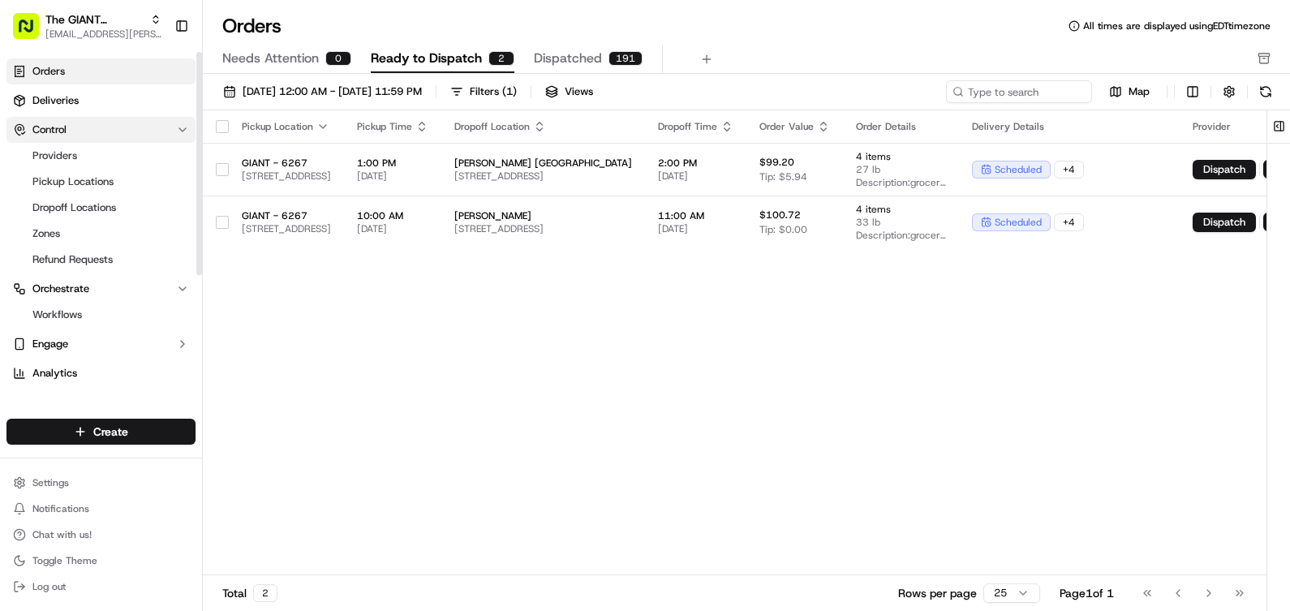
click at [118, 124] on button "Control" at bounding box center [100, 130] width 189 height 26
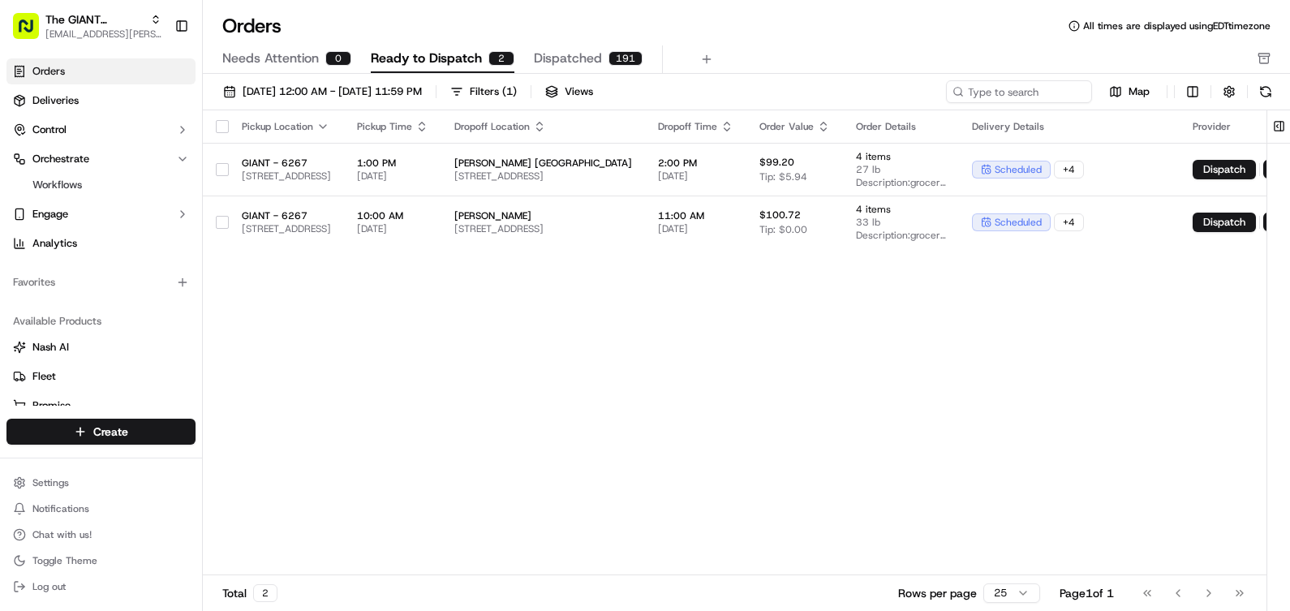
click at [251, 54] on span "Needs Attention" at bounding box center [270, 58] width 97 height 19
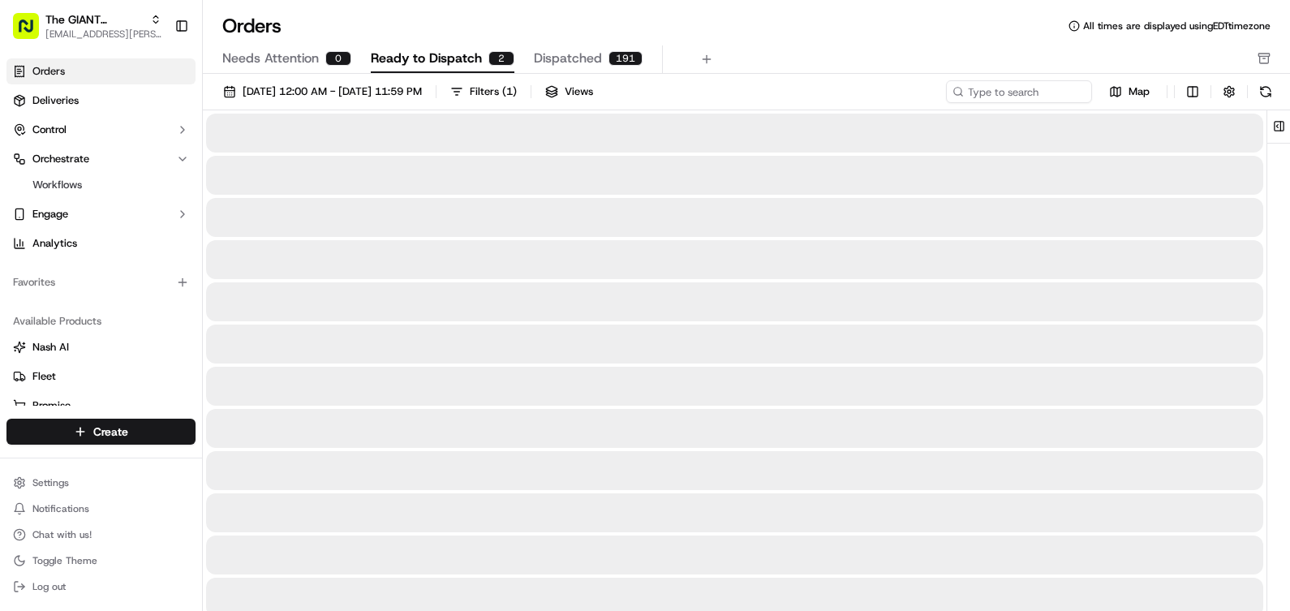
click at [400, 48] on button "Ready to Dispatch 2" at bounding box center [443, 59] width 144 height 28
